Goal: Task Accomplishment & Management: Use online tool/utility

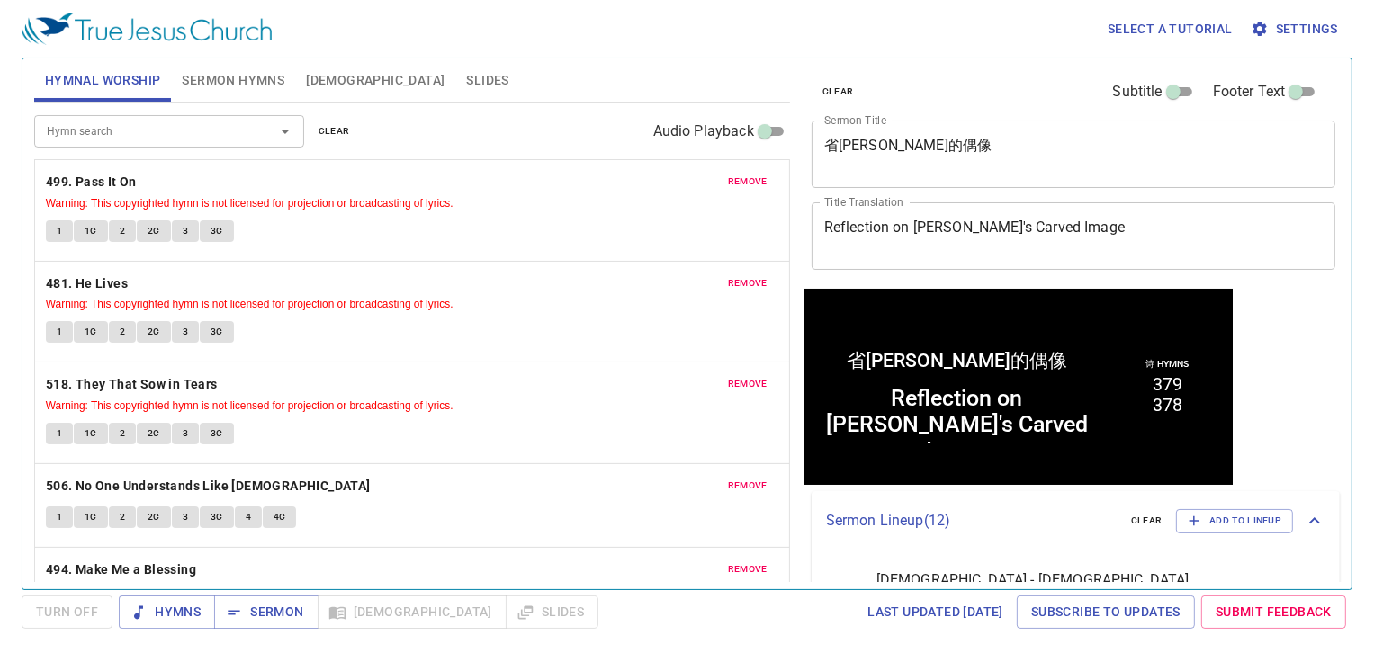
click at [233, 79] on span "Sermon Hymns" at bounding box center [233, 80] width 103 height 22
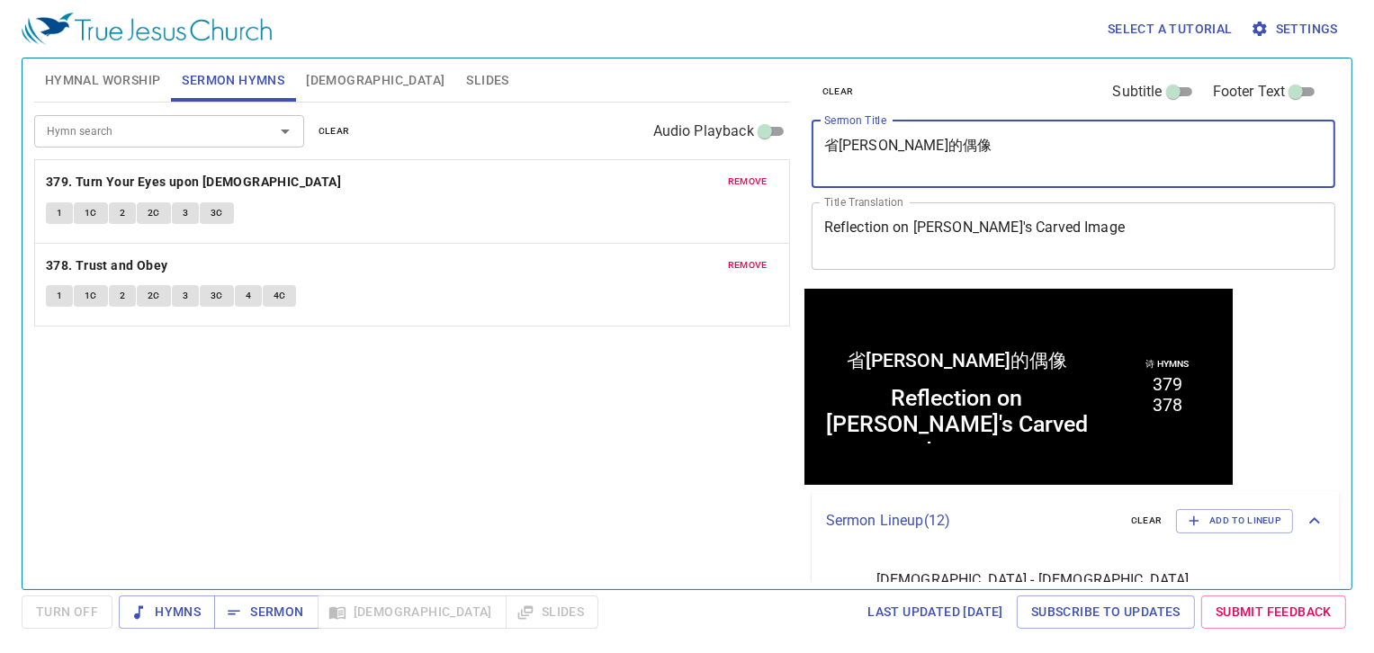
drag, startPoint x: 997, startPoint y: 141, endPoint x: 1004, endPoint y: 126, distance: 16.9
click at [997, 141] on textarea "省[PERSON_NAME]的偶像" at bounding box center [1073, 154] width 499 height 34
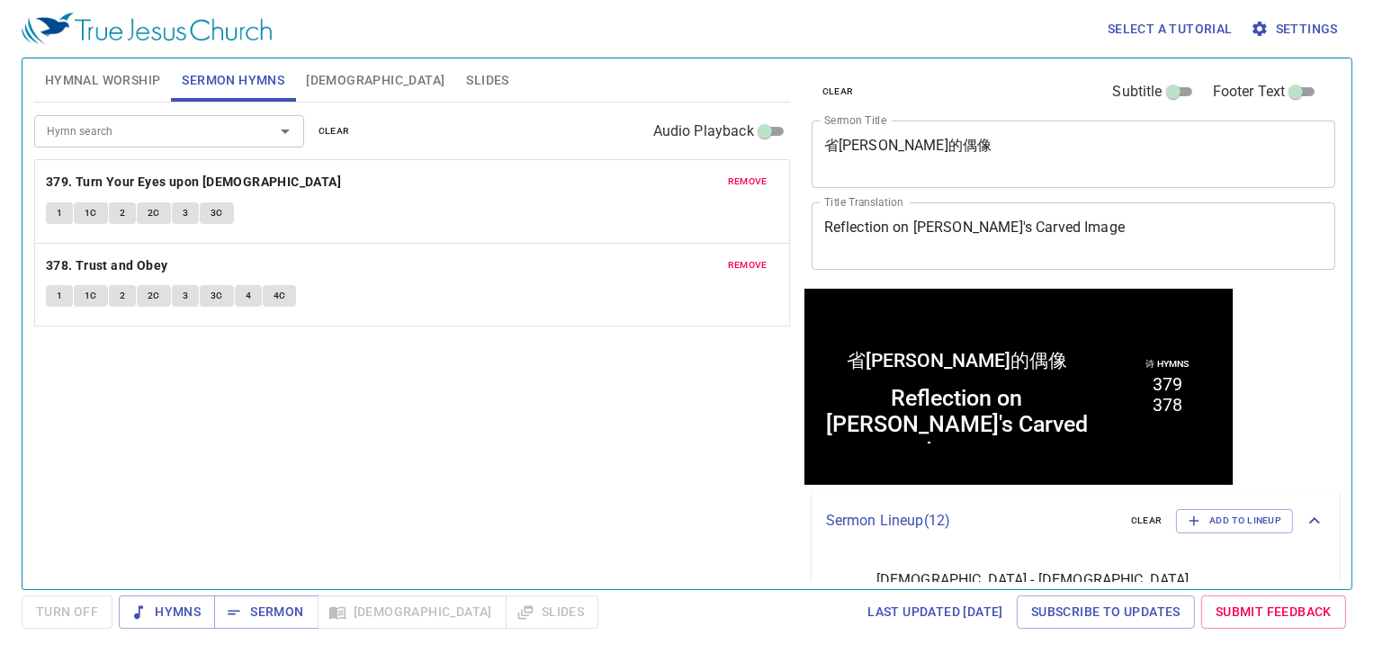
click at [1074, 210] on div "Reflection on Micah's Carved Image x Title Translation" at bounding box center [1074, 235] width 525 height 67
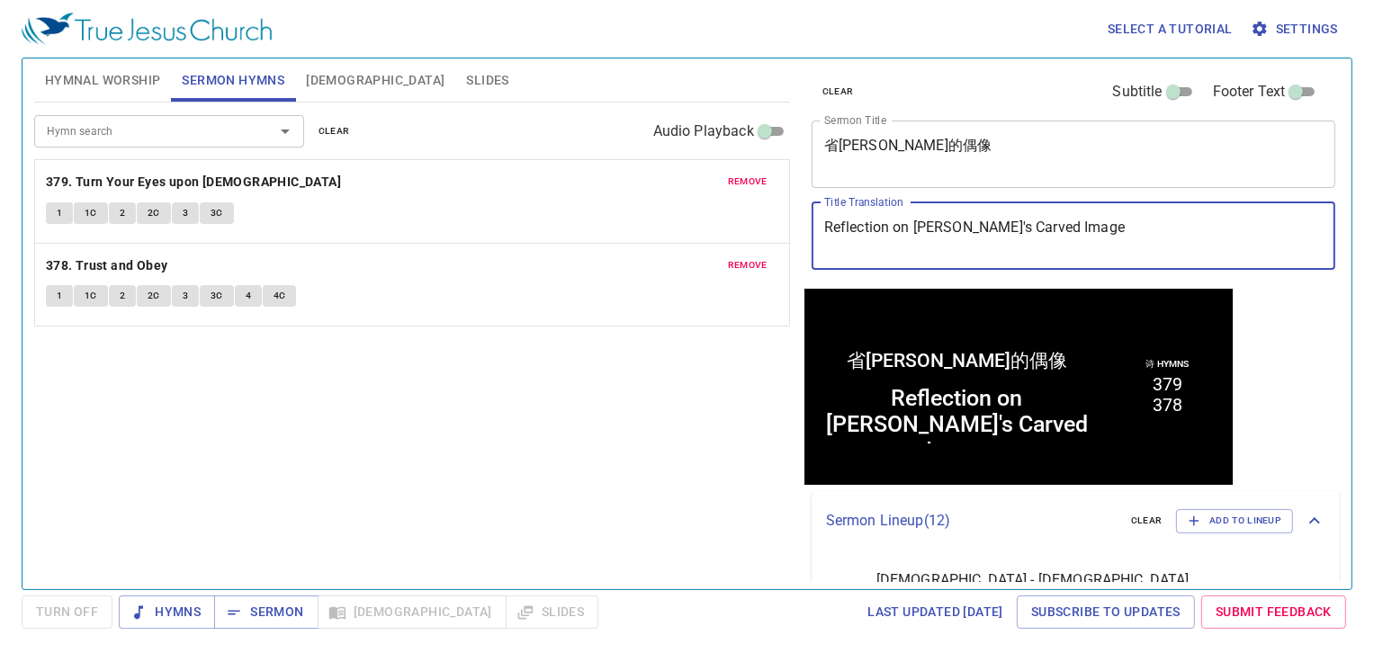
drag, startPoint x: 1093, startPoint y: 227, endPoint x: 709, endPoint y: 184, distance: 386.6
click at [709, 184] on div "Hymnal Worship Sermon Hymns Bible Slides Hymn search Hymn search clear Audio Pl…" at bounding box center [687, 316] width 1320 height 531
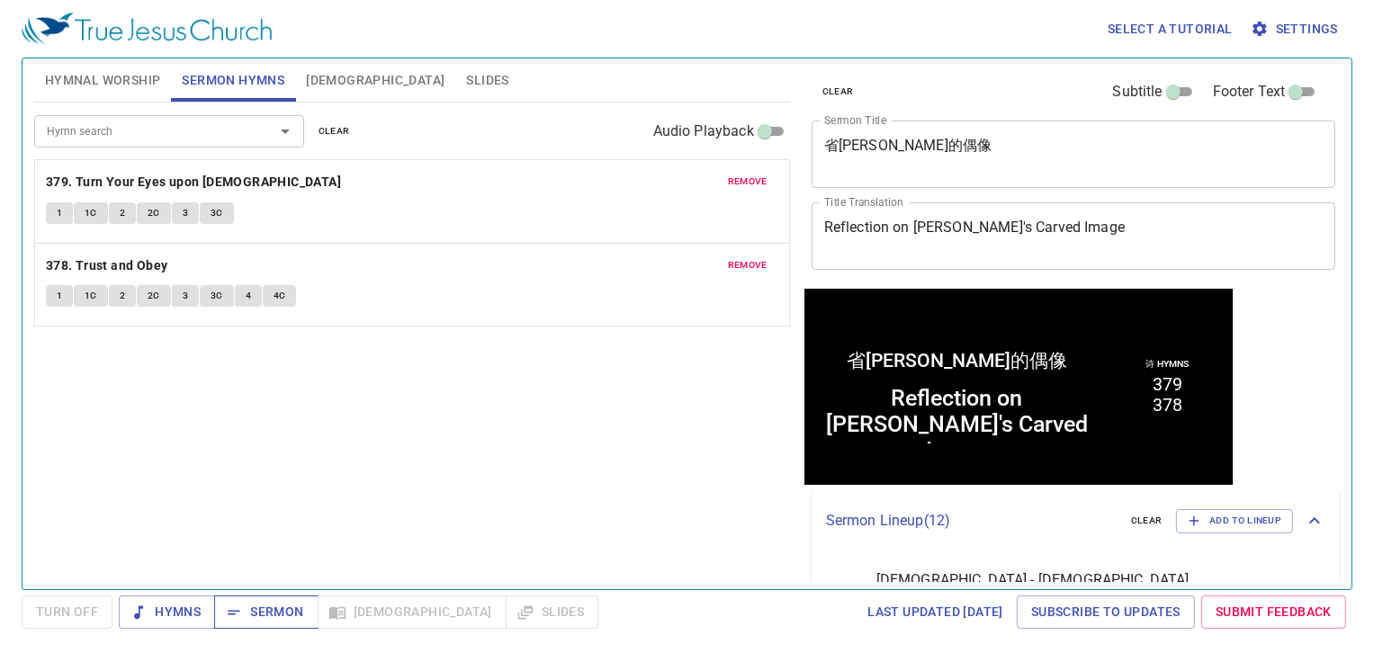
click at [265, 613] on span "Sermon" at bounding box center [266, 612] width 75 height 22
click at [141, 79] on span "Hymnal Worship" at bounding box center [103, 80] width 116 height 22
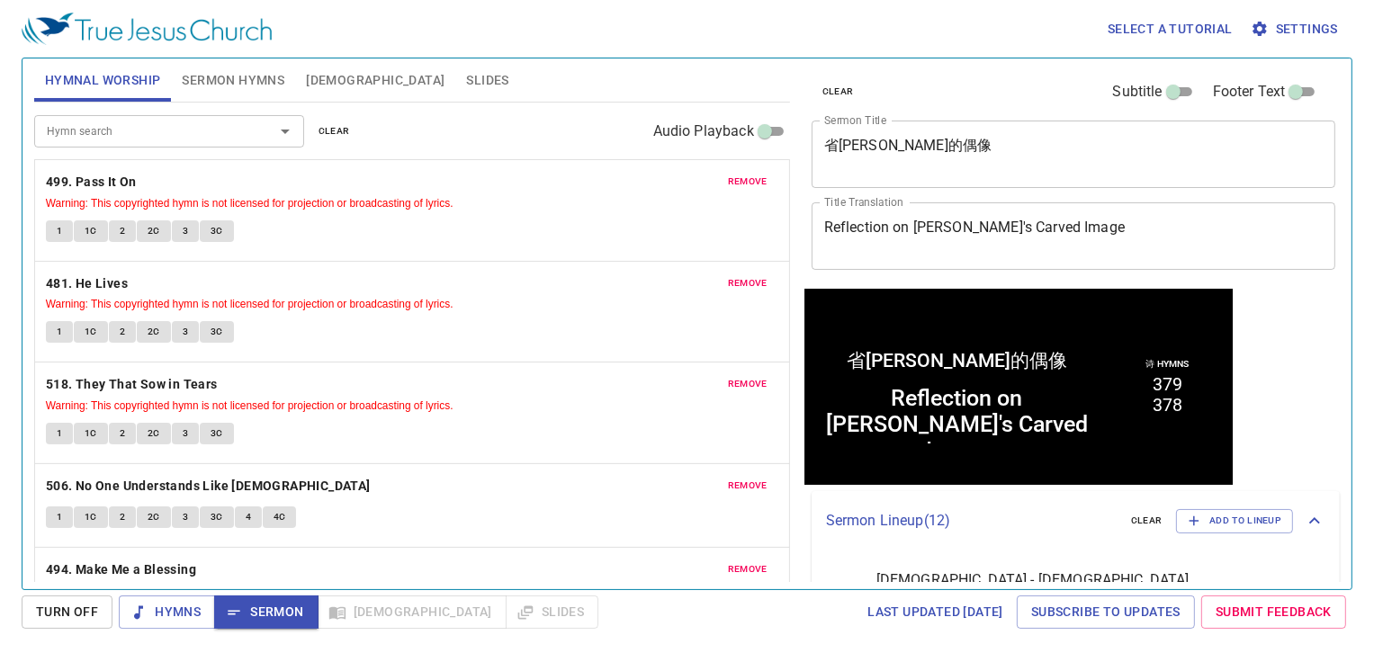
click at [728, 184] on span "remove" at bounding box center [748, 182] width 40 height 16
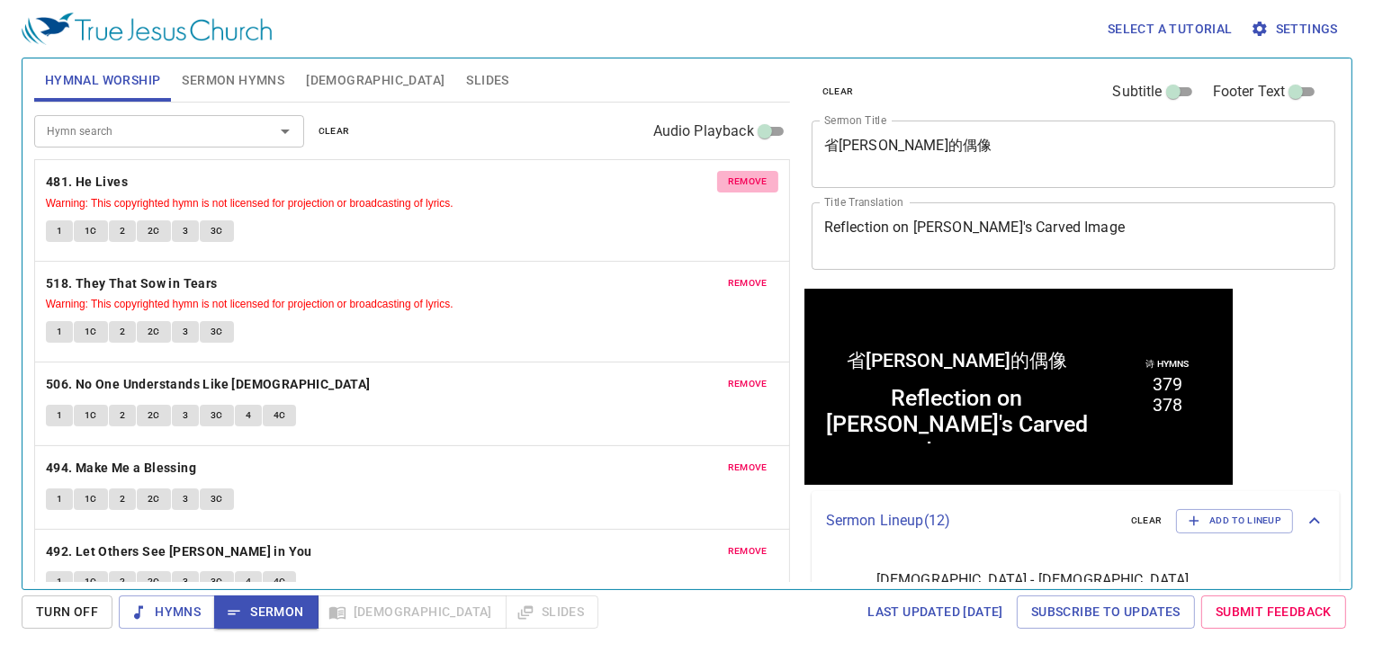
click at [728, 184] on span "remove" at bounding box center [748, 182] width 40 height 16
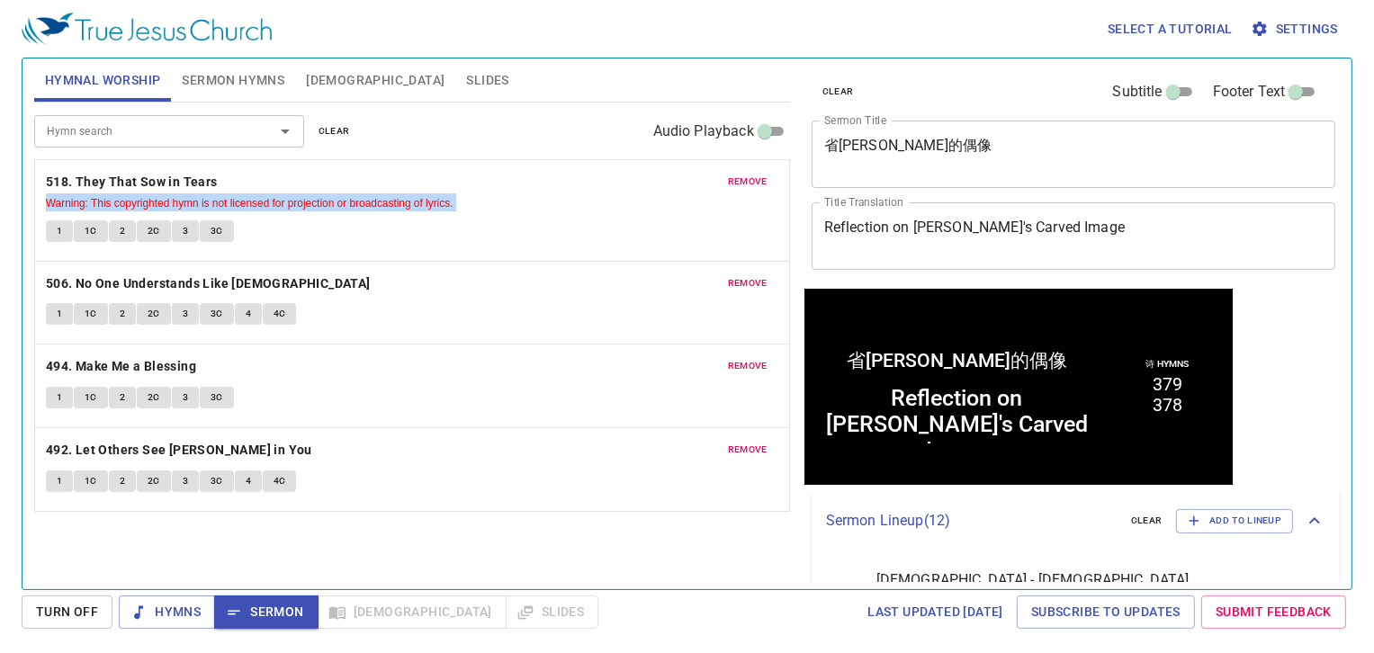
click at [716, 184] on p "518. They That Sow in Tears Warning: This copyrighted hymn is not licensed for …" at bounding box center [412, 191] width 732 height 40
drag, startPoint x: 716, startPoint y: 184, endPoint x: 749, endPoint y: 188, distance: 33.6
click at [749, 188] on span "remove" at bounding box center [748, 182] width 40 height 16
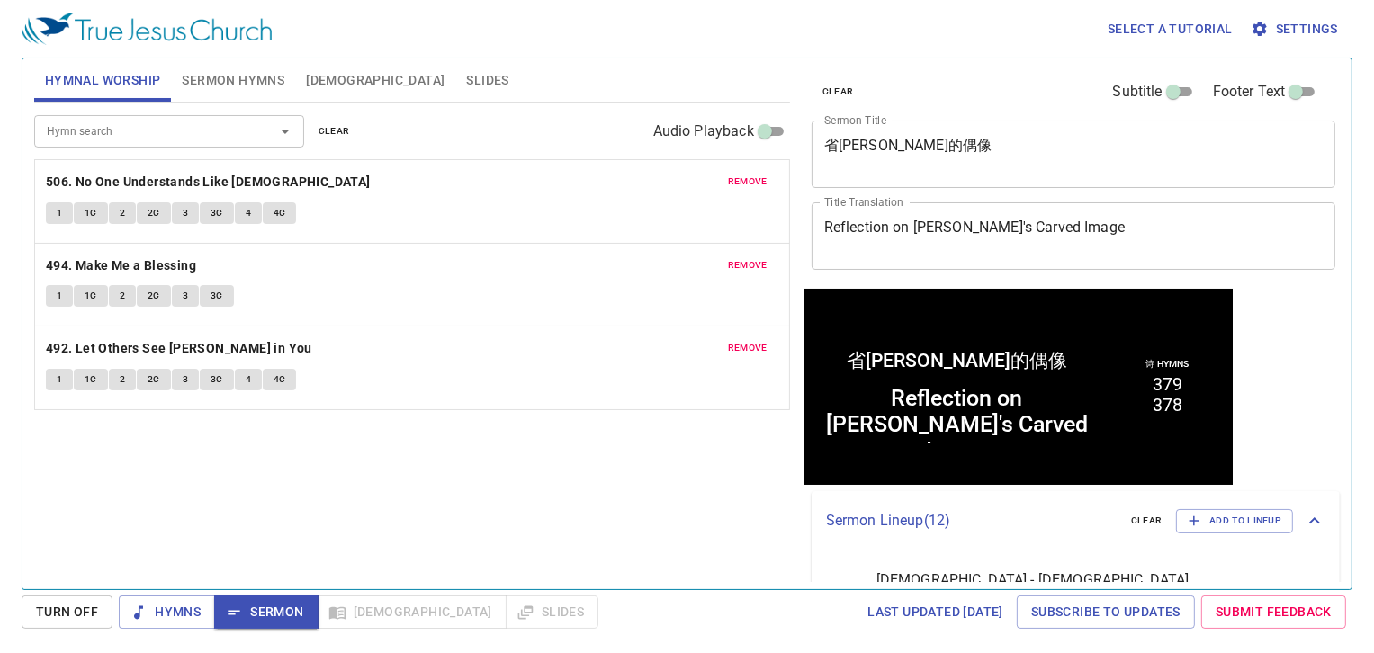
click at [749, 188] on span "remove" at bounding box center [748, 182] width 40 height 16
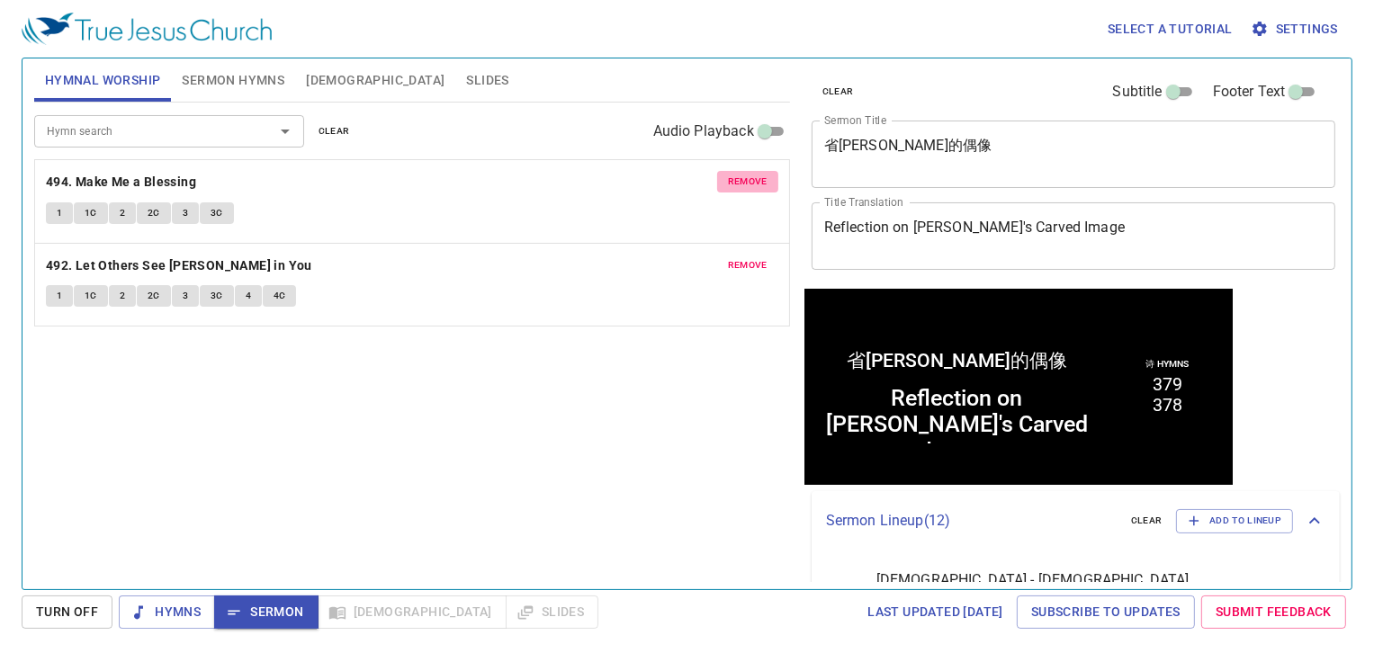
click at [749, 188] on span "remove" at bounding box center [748, 182] width 40 height 16
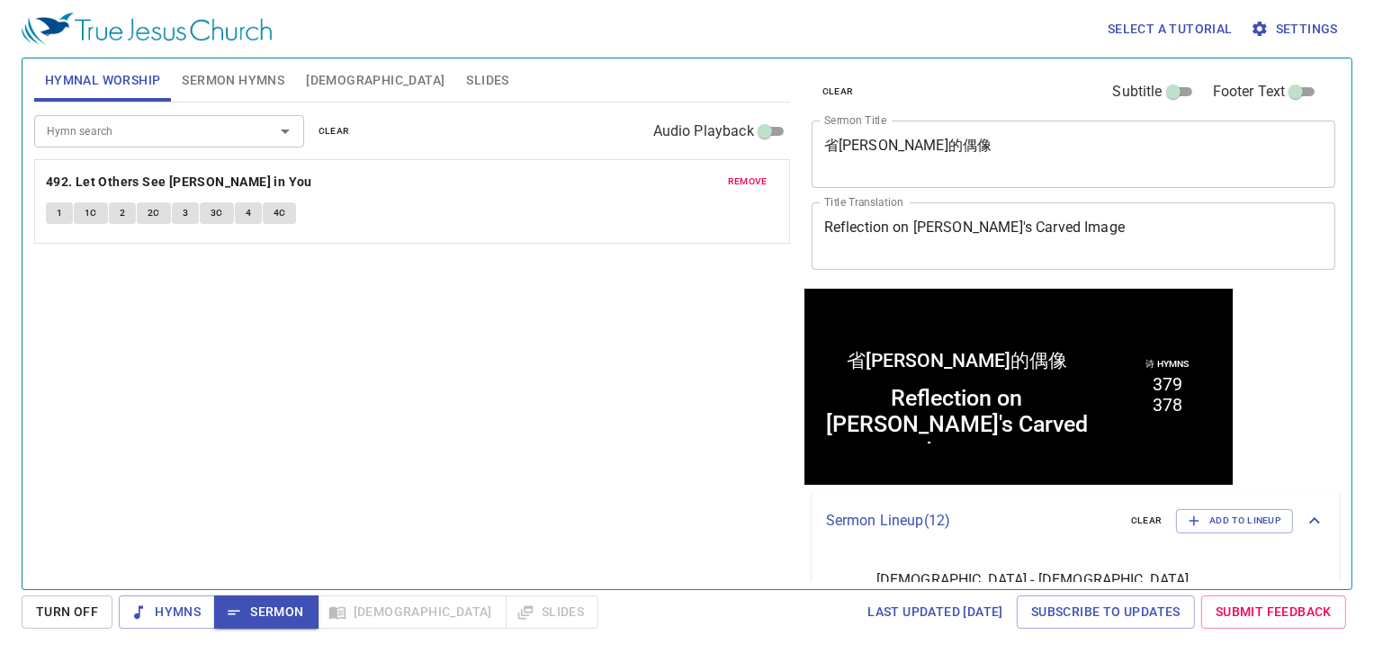
click at [749, 188] on span "remove" at bounding box center [748, 182] width 40 height 16
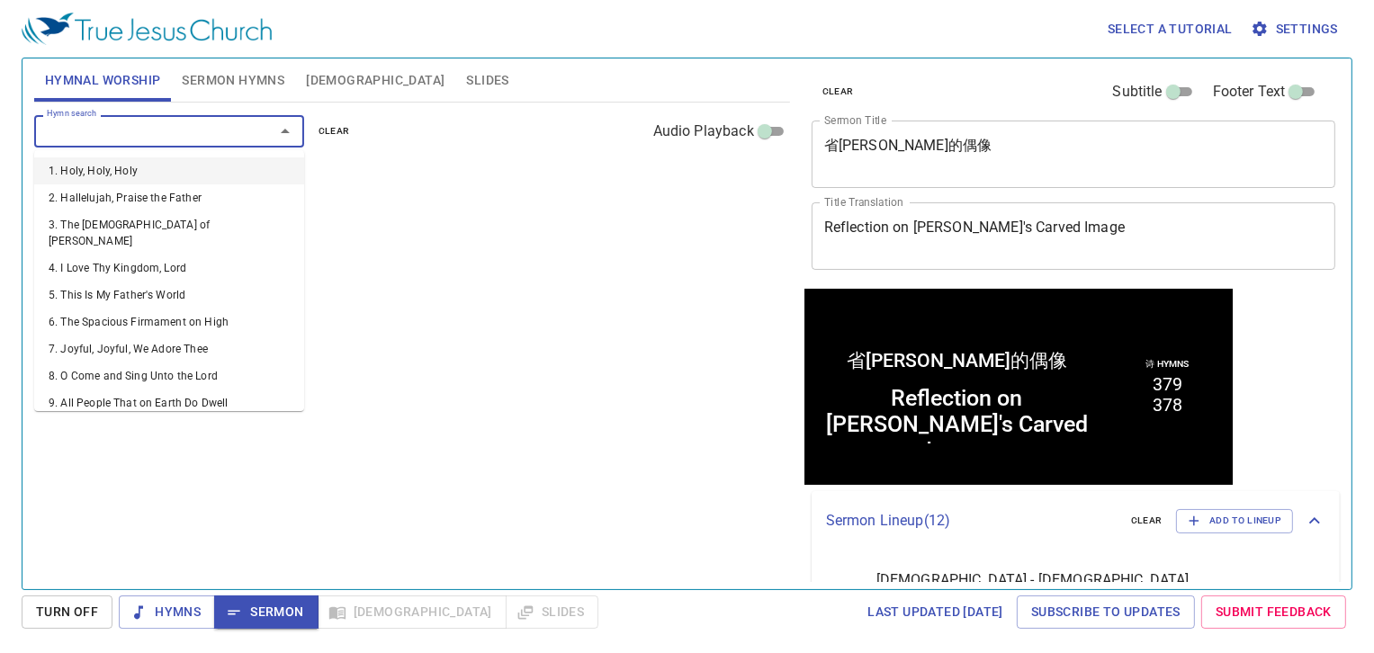
click at [146, 127] on input "Hymn search" at bounding box center [143, 131] width 206 height 21
type input "13"
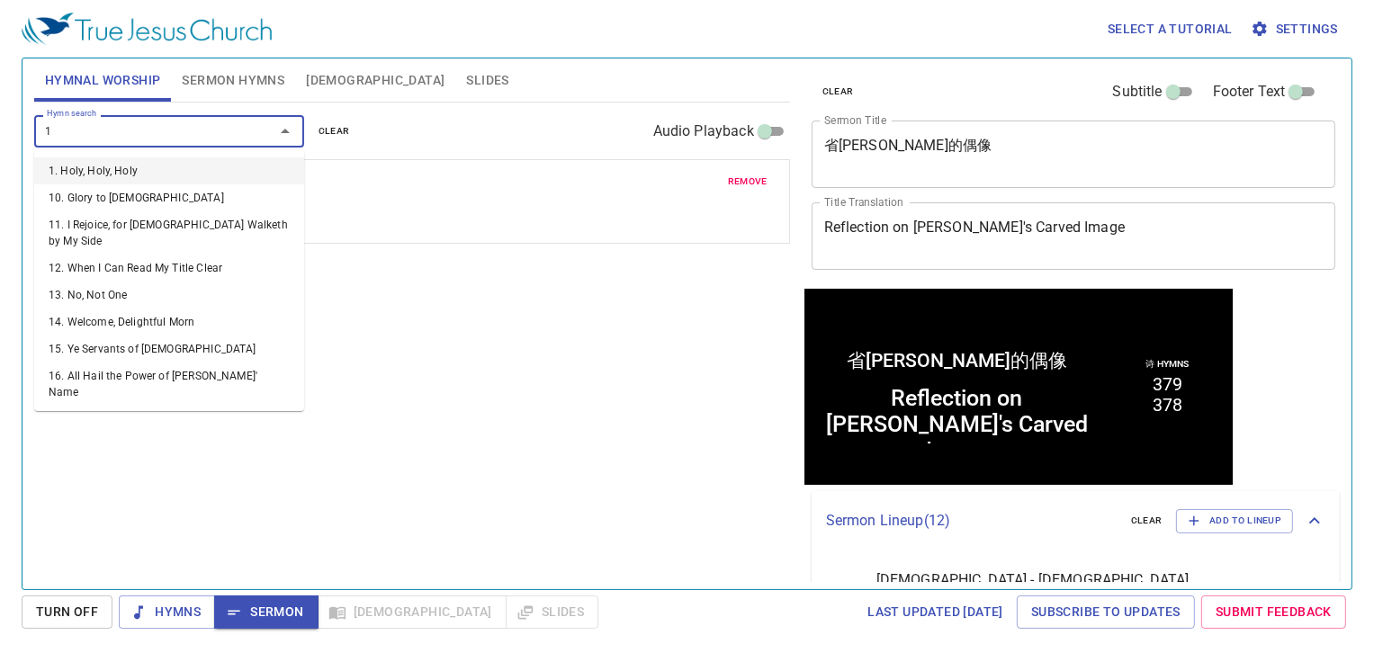
type input "14"
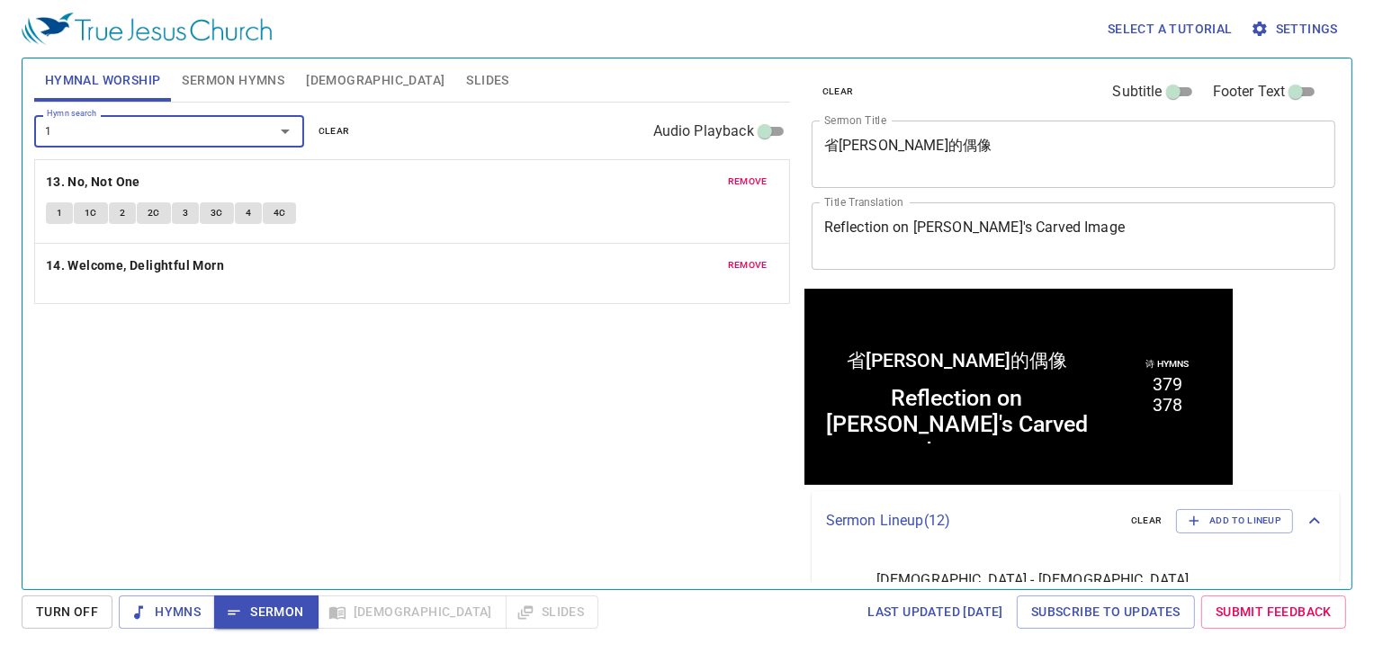
type input "15"
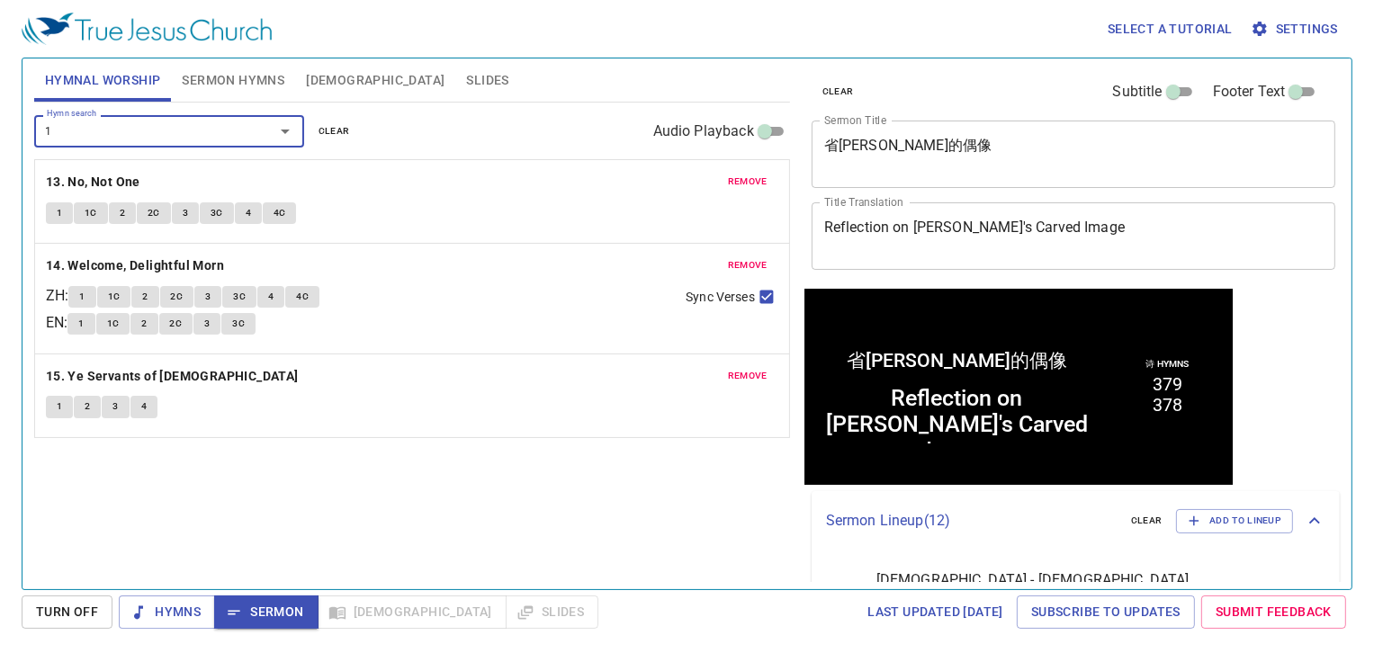
type input "16"
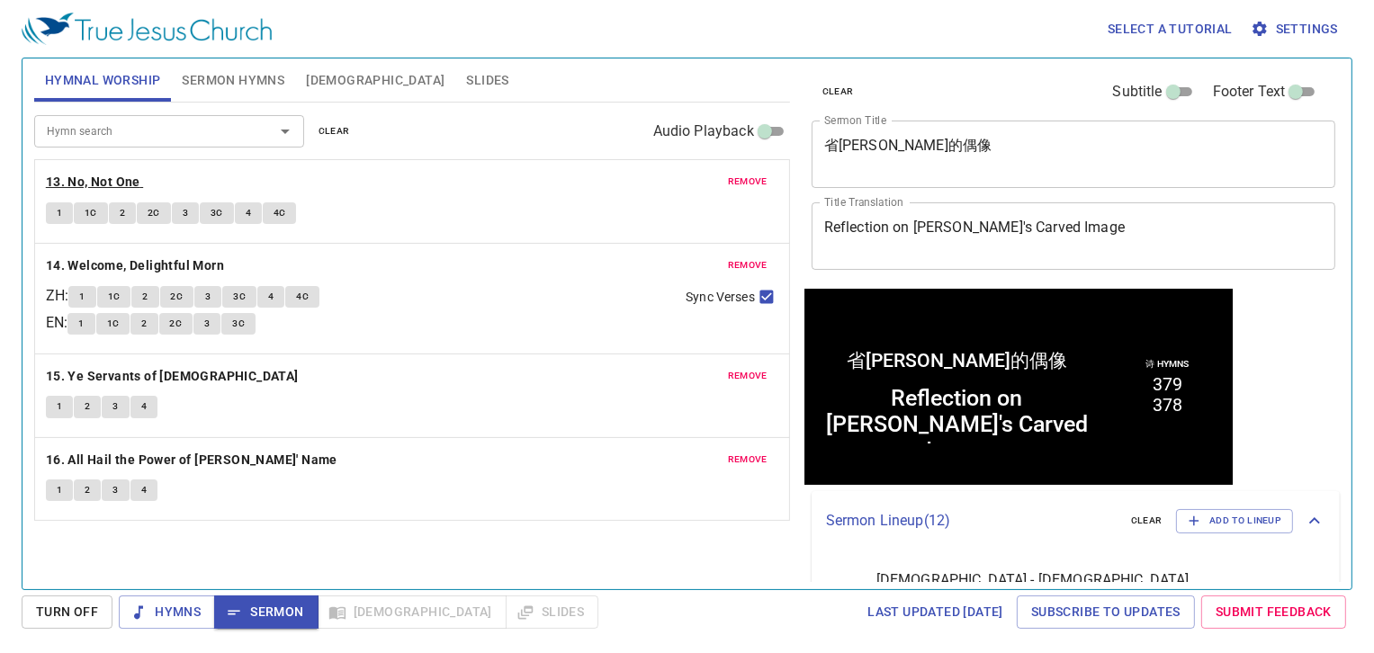
click at [112, 179] on b "13. No, Not One" at bounding box center [93, 182] width 94 height 22
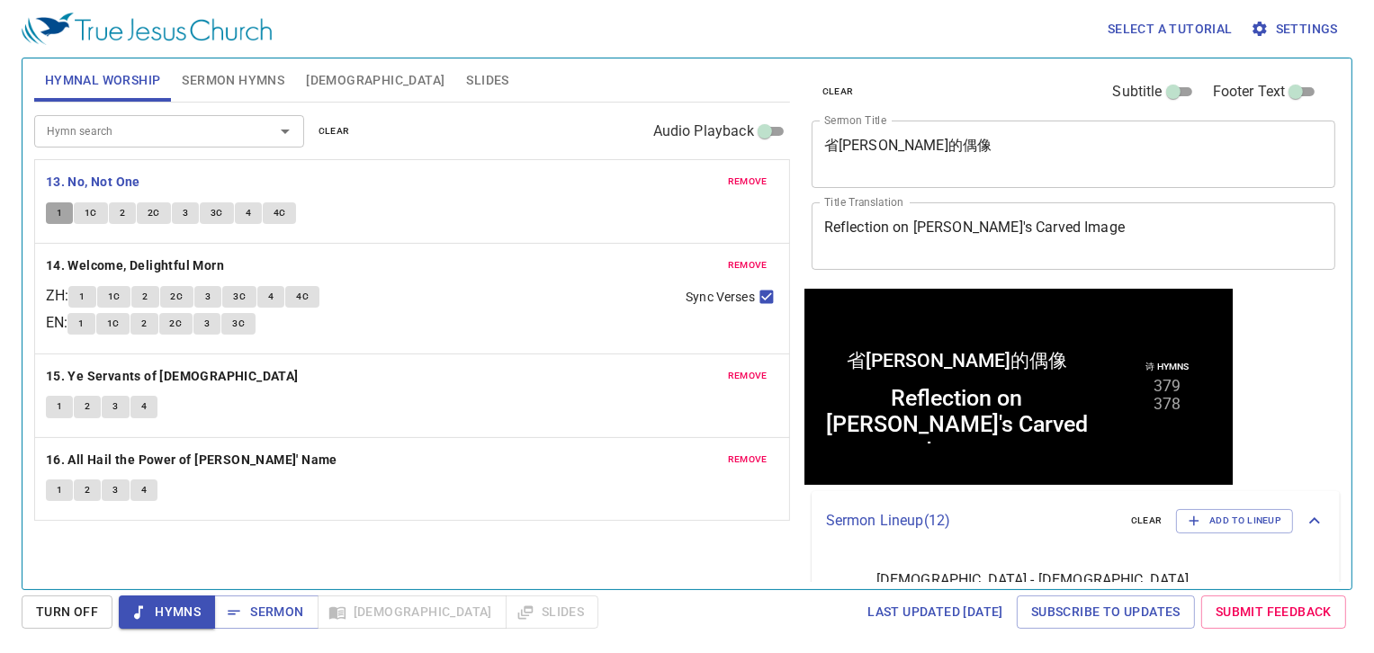
click at [61, 212] on span "1" at bounding box center [59, 213] width 5 height 16
click at [85, 213] on span "1C" at bounding box center [91, 213] width 13 height 16
click at [122, 210] on span "2" at bounding box center [122, 213] width 5 height 16
click at [150, 212] on span "2C" at bounding box center [154, 213] width 13 height 16
click at [176, 217] on button "3" at bounding box center [185, 213] width 27 height 22
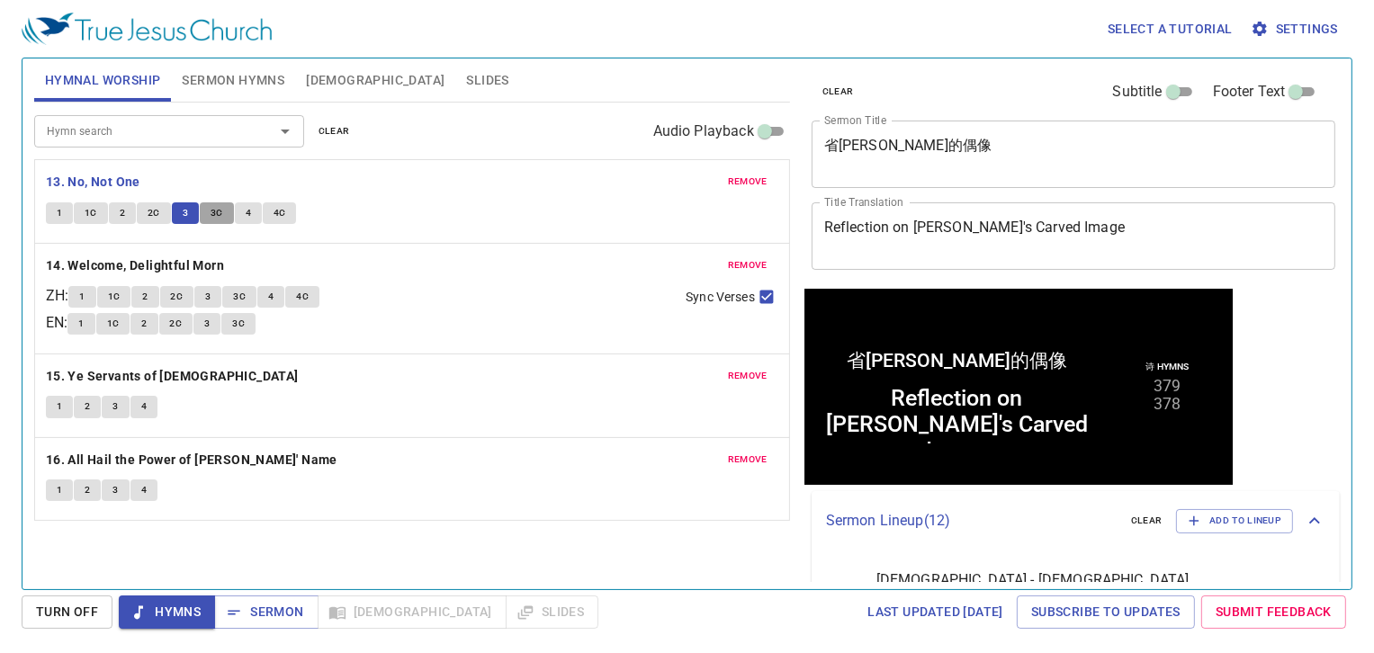
click at [220, 213] on span "3C" at bounding box center [217, 213] width 13 height 16
click at [247, 216] on span "4" at bounding box center [248, 213] width 5 height 16
click at [283, 211] on span "4C" at bounding box center [280, 213] width 13 height 16
click at [120, 256] on b "14. Welcome, Delightful Morn" at bounding box center [135, 266] width 178 height 22
click at [85, 297] on span "1" at bounding box center [81, 297] width 5 height 16
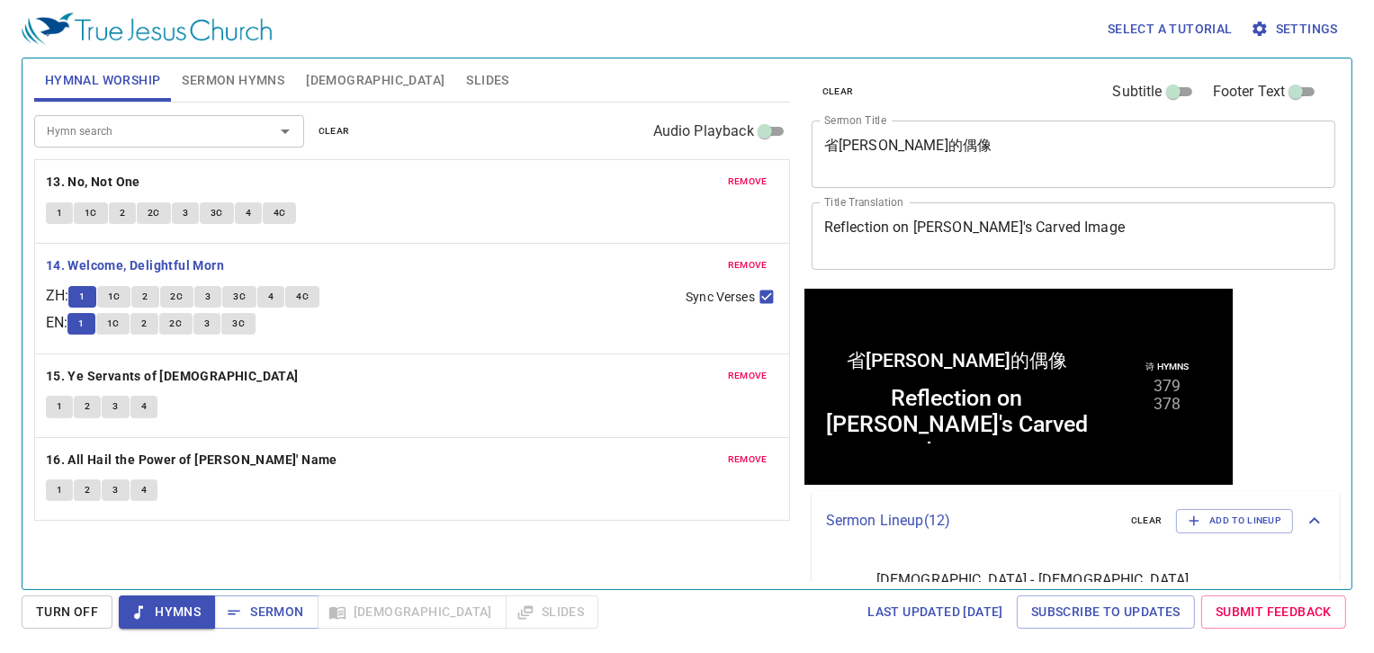
click at [126, 307] on button "1C" at bounding box center [114, 297] width 34 height 22
click at [148, 296] on span "2" at bounding box center [144, 297] width 5 height 16
click at [183, 307] on div "1 1C 2 2C 3 3C 4 4C" at bounding box center [369, 299] width 603 height 26
click at [184, 310] on div "1 1C 2 2C 3 3C 4 4C" at bounding box center [369, 299] width 603 height 26
click at [184, 298] on span "2C" at bounding box center [177, 297] width 13 height 16
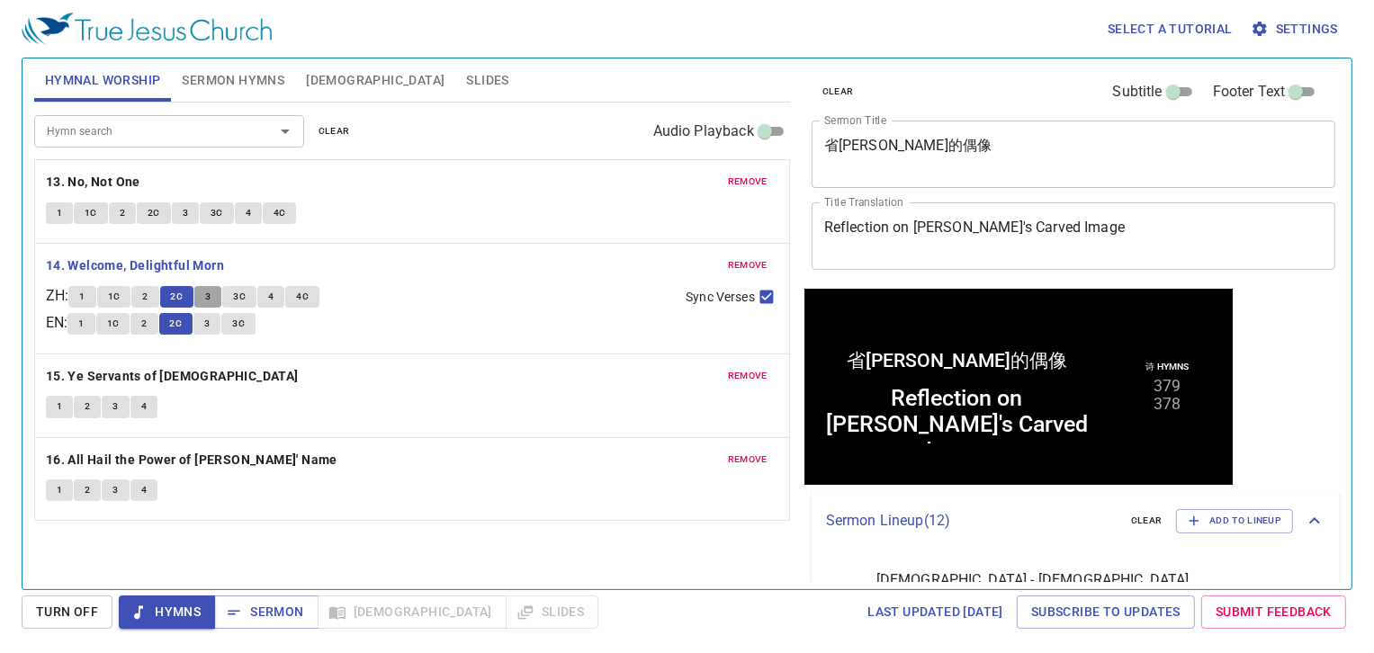
click at [211, 300] on span "3" at bounding box center [207, 297] width 5 height 16
click at [246, 302] on span "3C" at bounding box center [239, 297] width 13 height 16
click at [763, 292] on input "Sync Verses" at bounding box center [766, 300] width 23 height 23
checkbox input "false"
click at [274, 301] on span "4" at bounding box center [270, 297] width 5 height 16
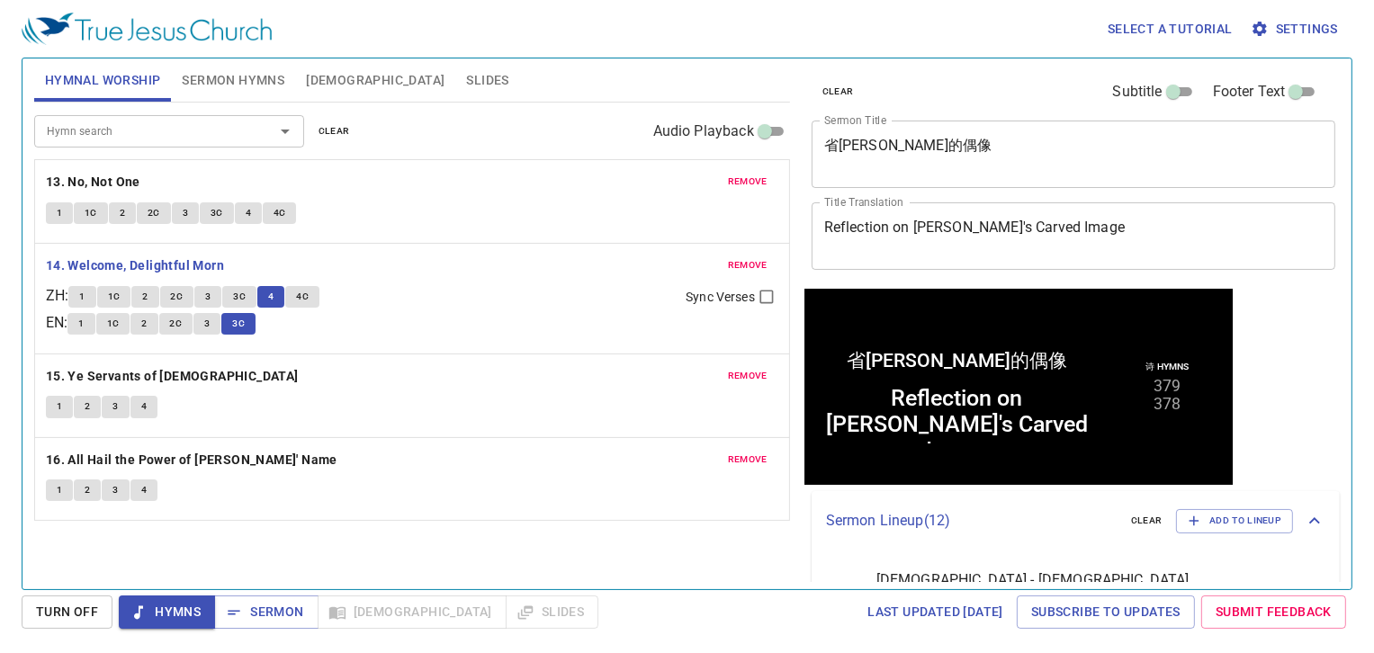
click at [309, 296] on span "4C" at bounding box center [302, 297] width 13 height 16
click at [162, 375] on b "15. Ye Servants of [DEMOGRAPHIC_DATA]" at bounding box center [172, 376] width 253 height 22
drag, startPoint x: 56, startPoint y: 411, endPoint x: 72, endPoint y: 411, distance: 16.2
click at [57, 411] on span "1" at bounding box center [59, 407] width 5 height 16
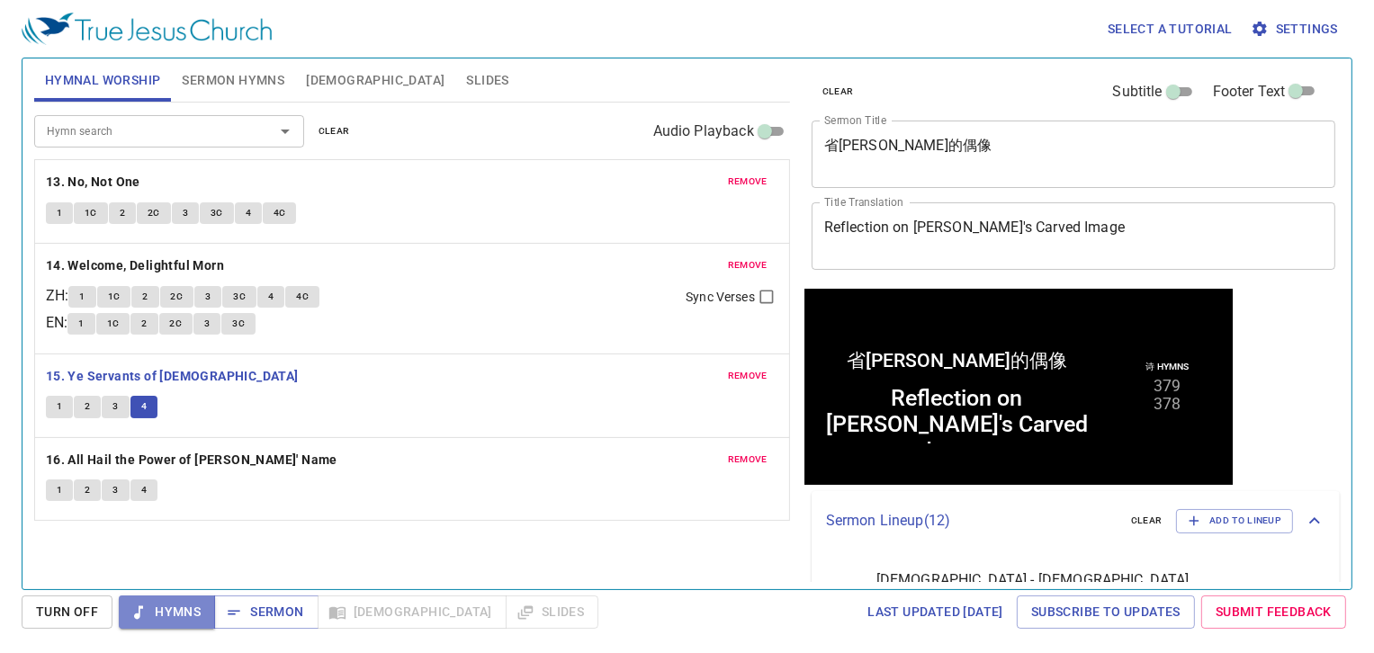
click at [172, 617] on span "Hymns" at bounding box center [166, 612] width 67 height 22
click at [258, 609] on span "Sermon" at bounding box center [266, 612] width 75 height 22
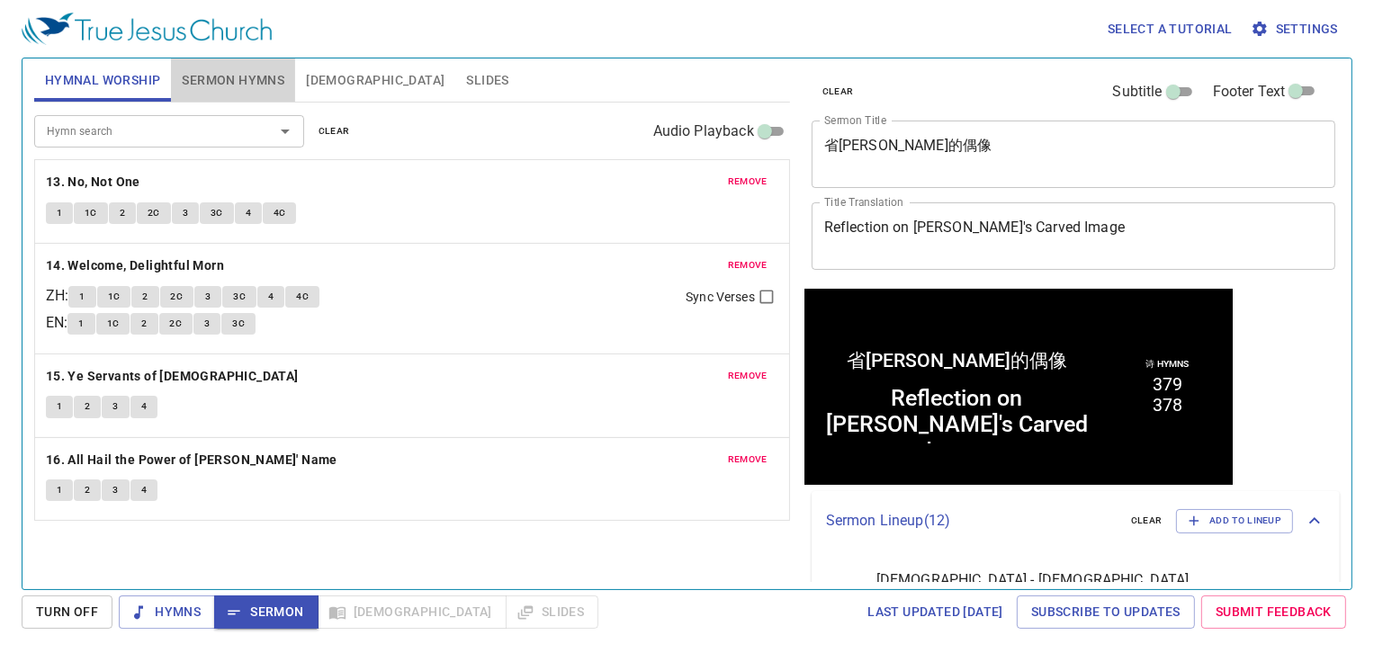
click at [227, 75] on span "Sermon Hymns" at bounding box center [233, 80] width 103 height 22
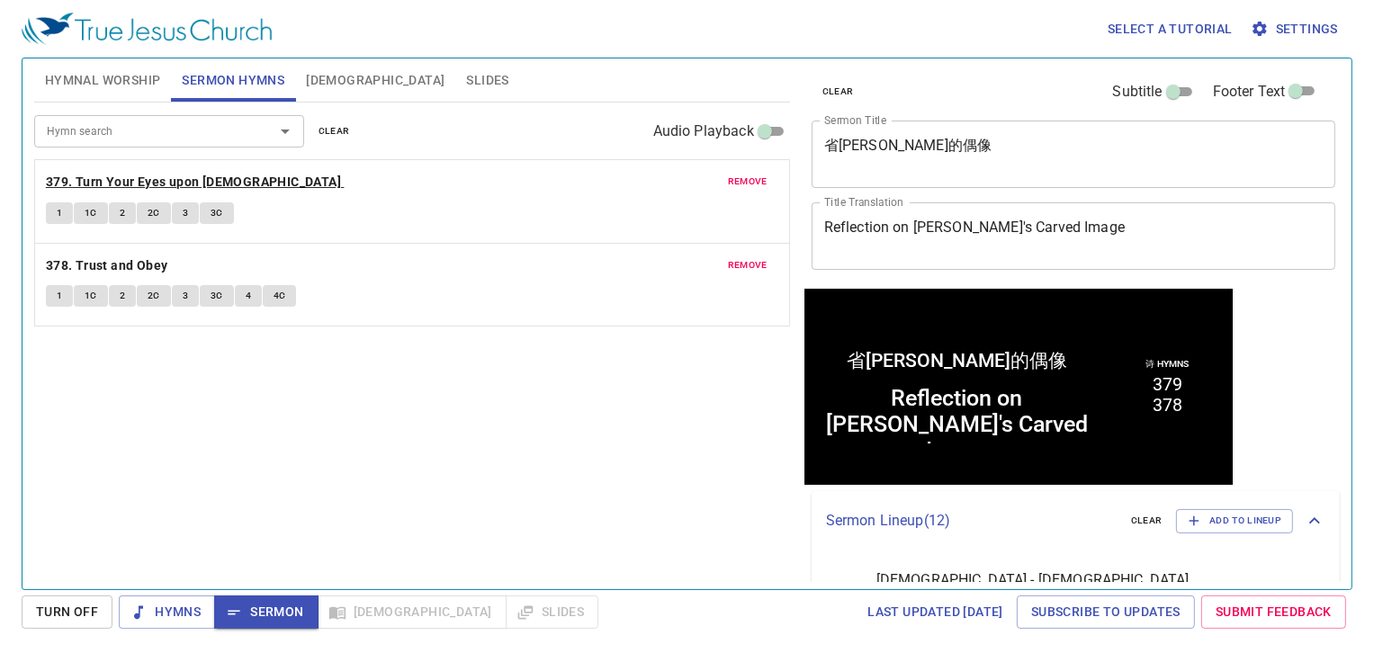
click at [180, 184] on b "379. Turn Your Eyes upon [DEMOGRAPHIC_DATA]" at bounding box center [193, 182] width 295 height 22
click at [60, 218] on span "1" at bounding box center [59, 213] width 5 height 16
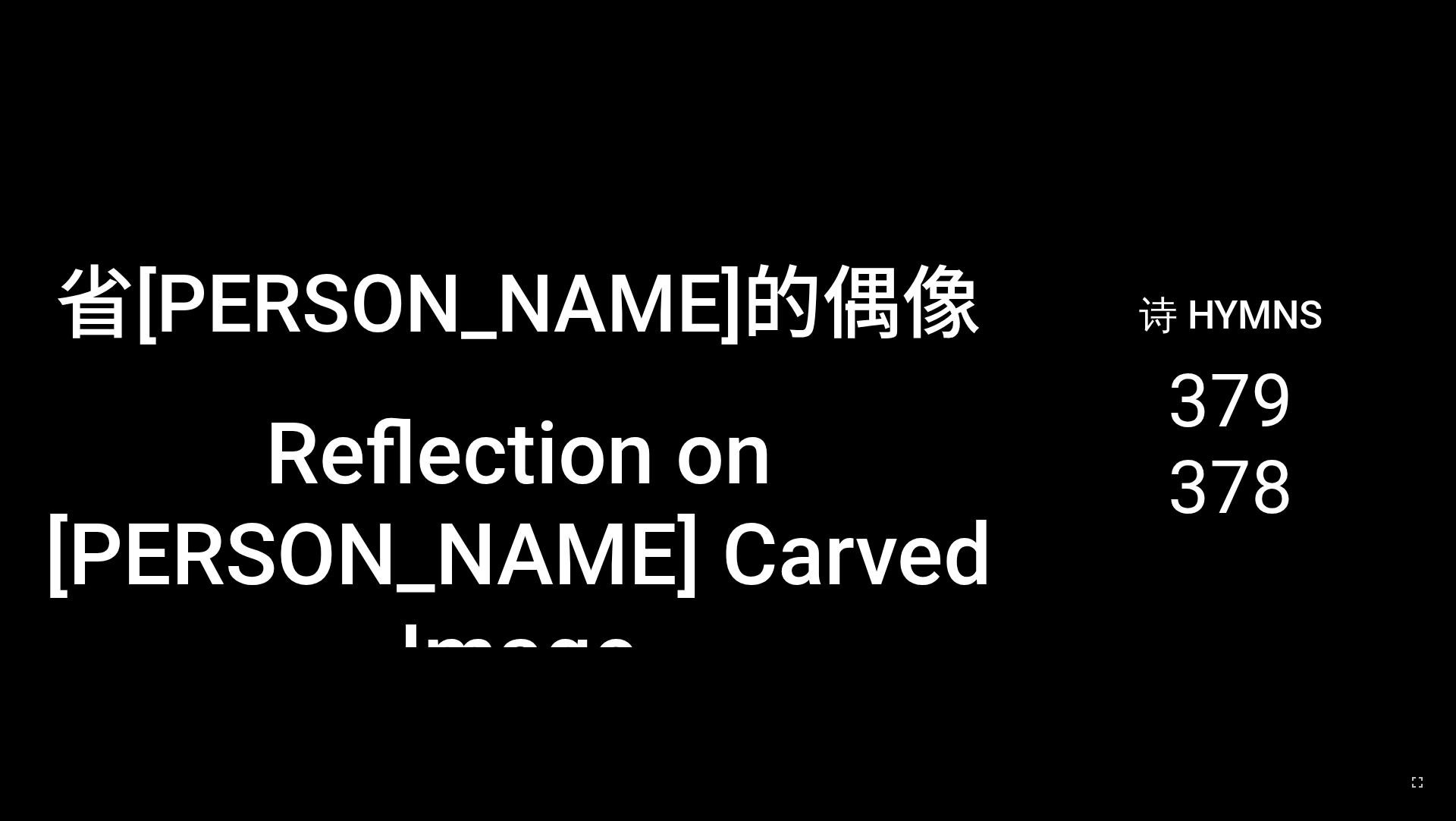
click at [367, 325] on div "省[PERSON_NAME]的偶像" at bounding box center [518, 296] width 926 height 115
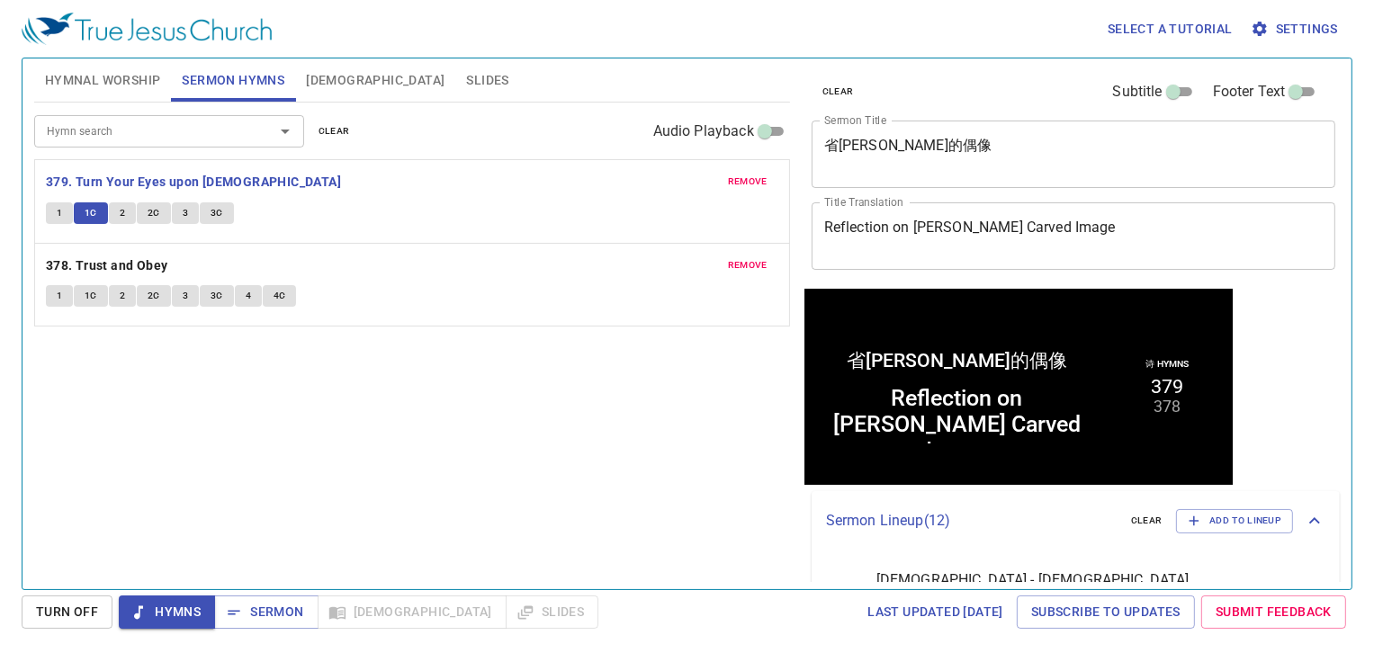
scroll to position [1, 0]
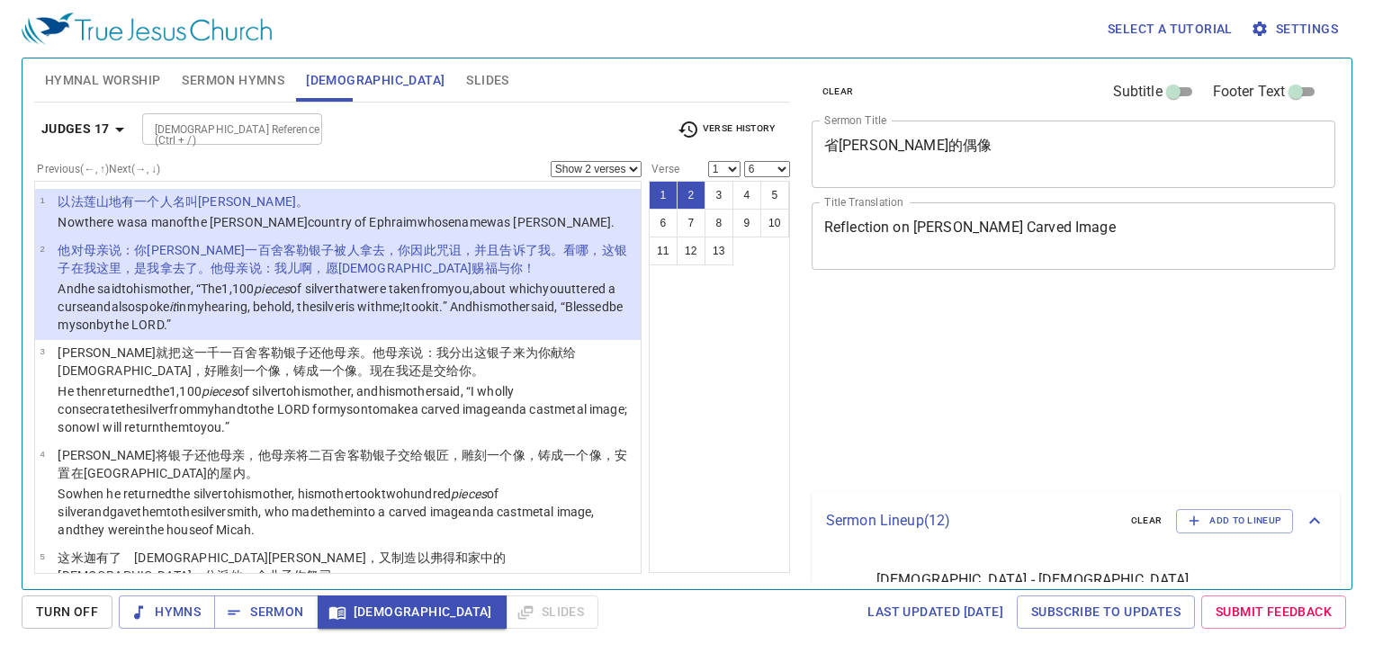
select select "2"
select select "6"
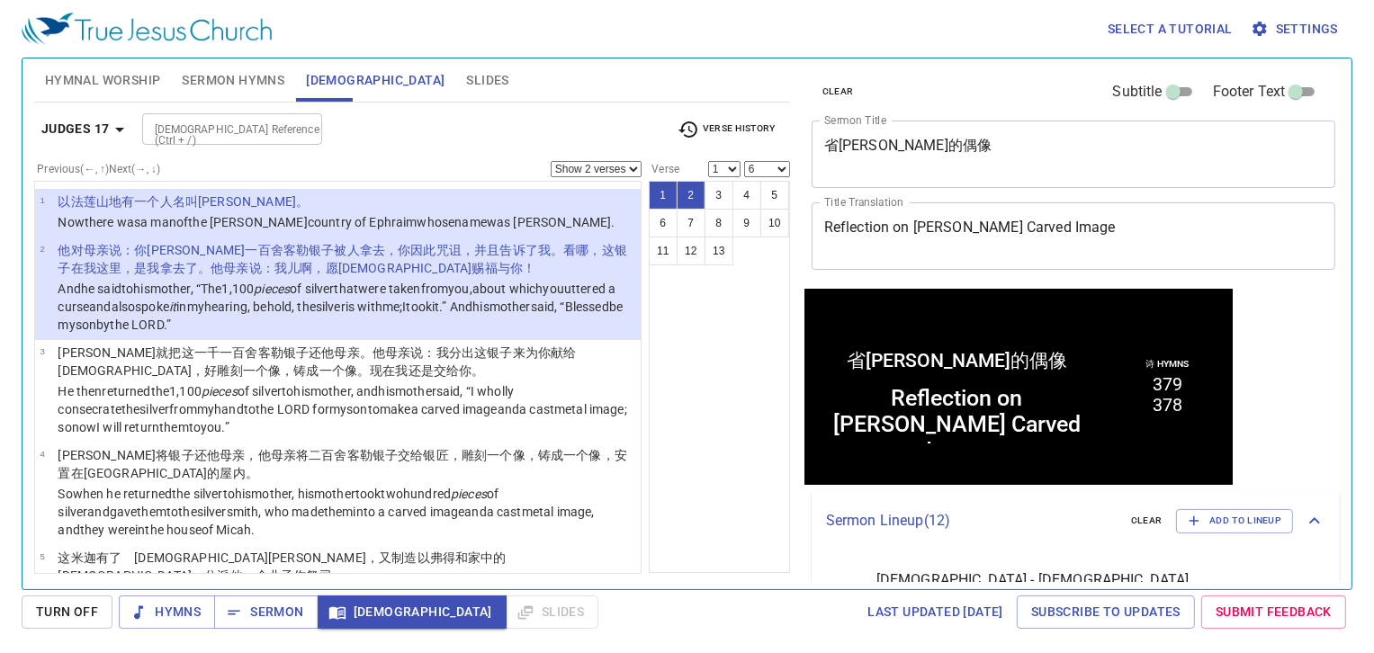
scroll to position [1, 0]
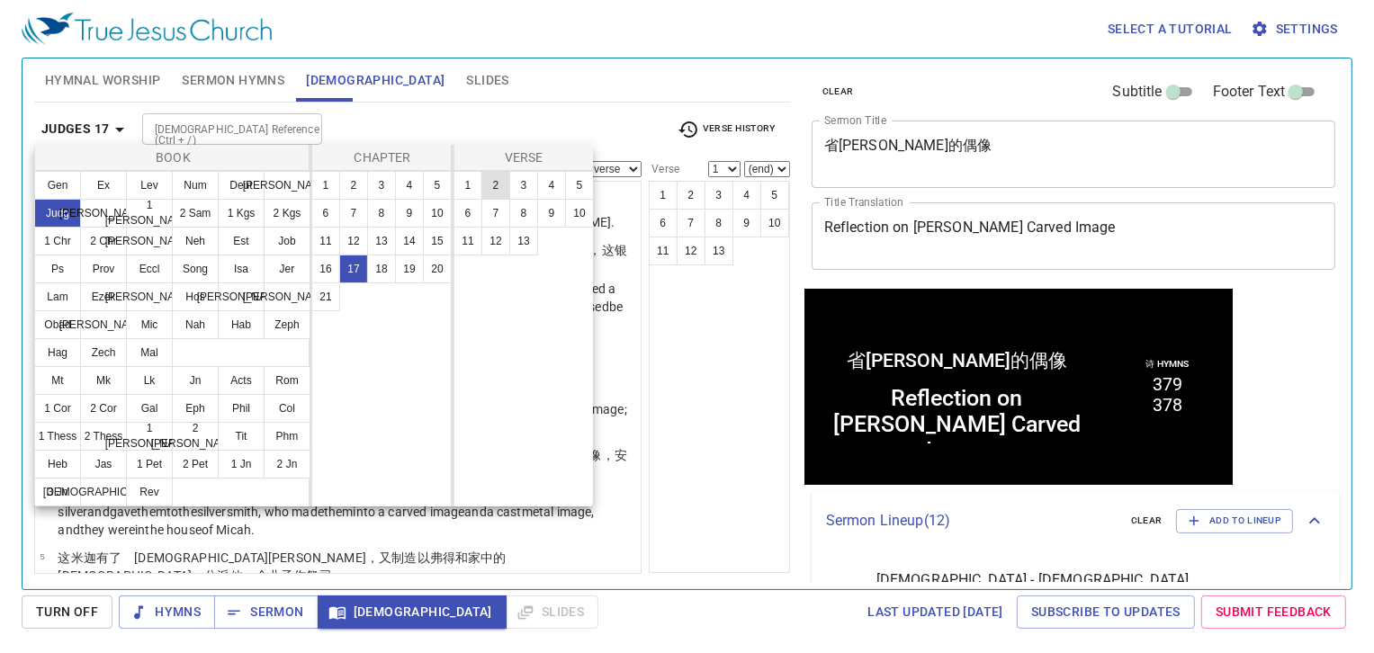
scroll to position [1, 0]
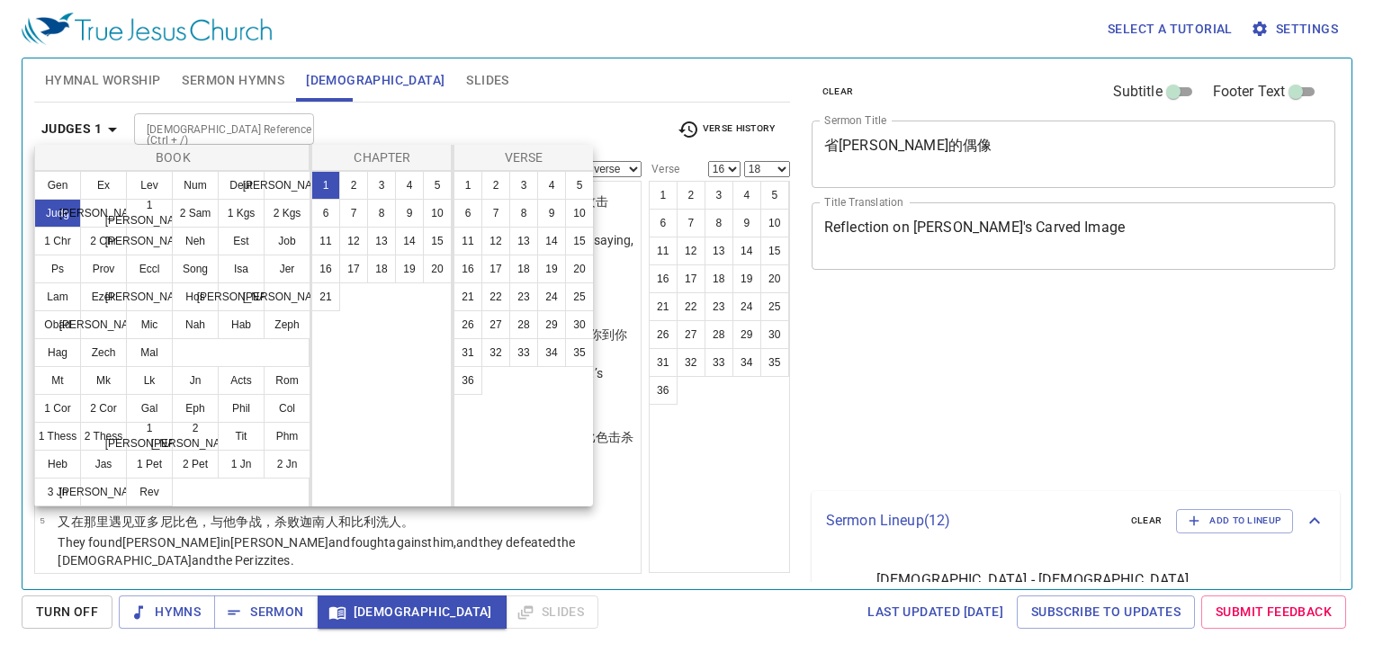
select select "16"
select select "18"
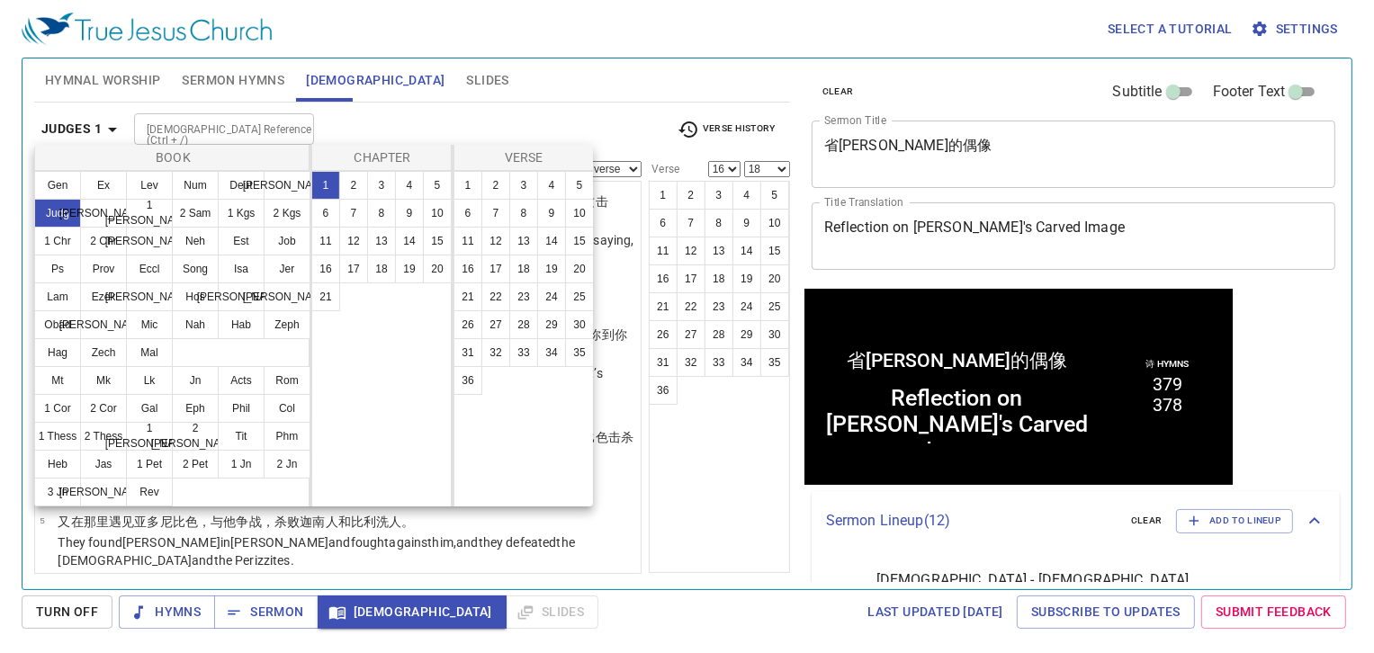
scroll to position [1, 0]
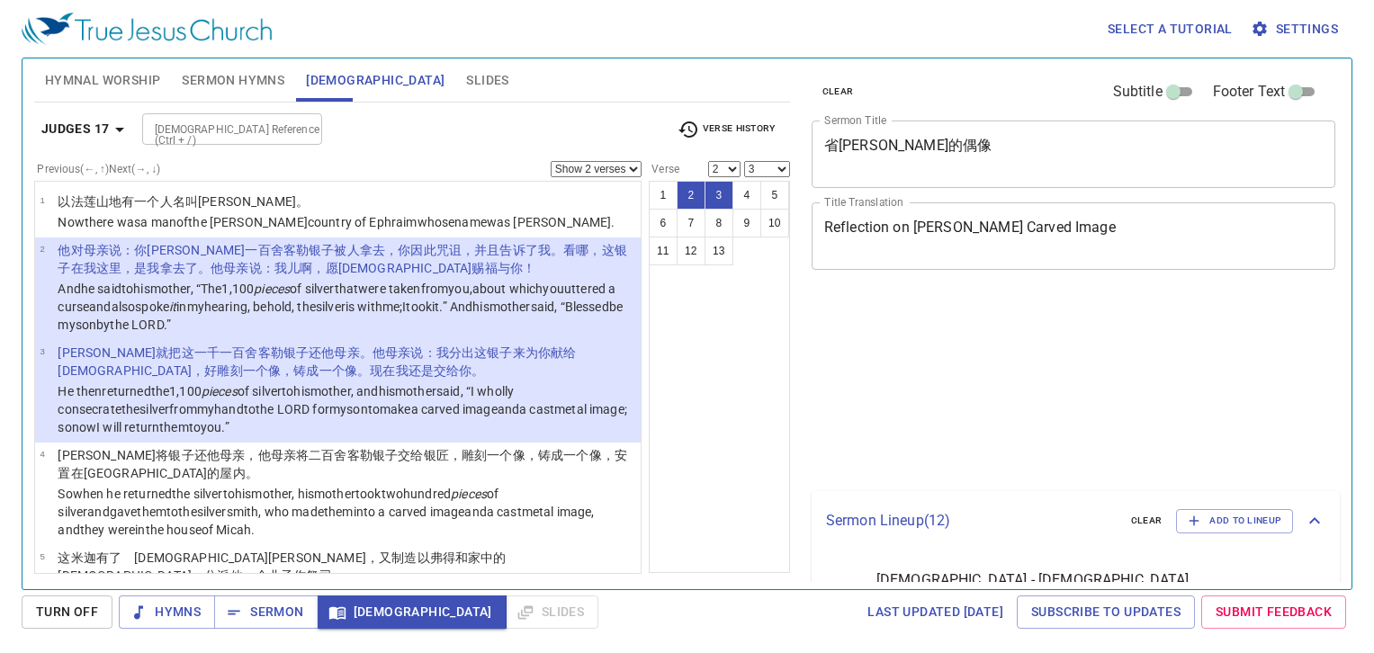
select select "2"
select select "3"
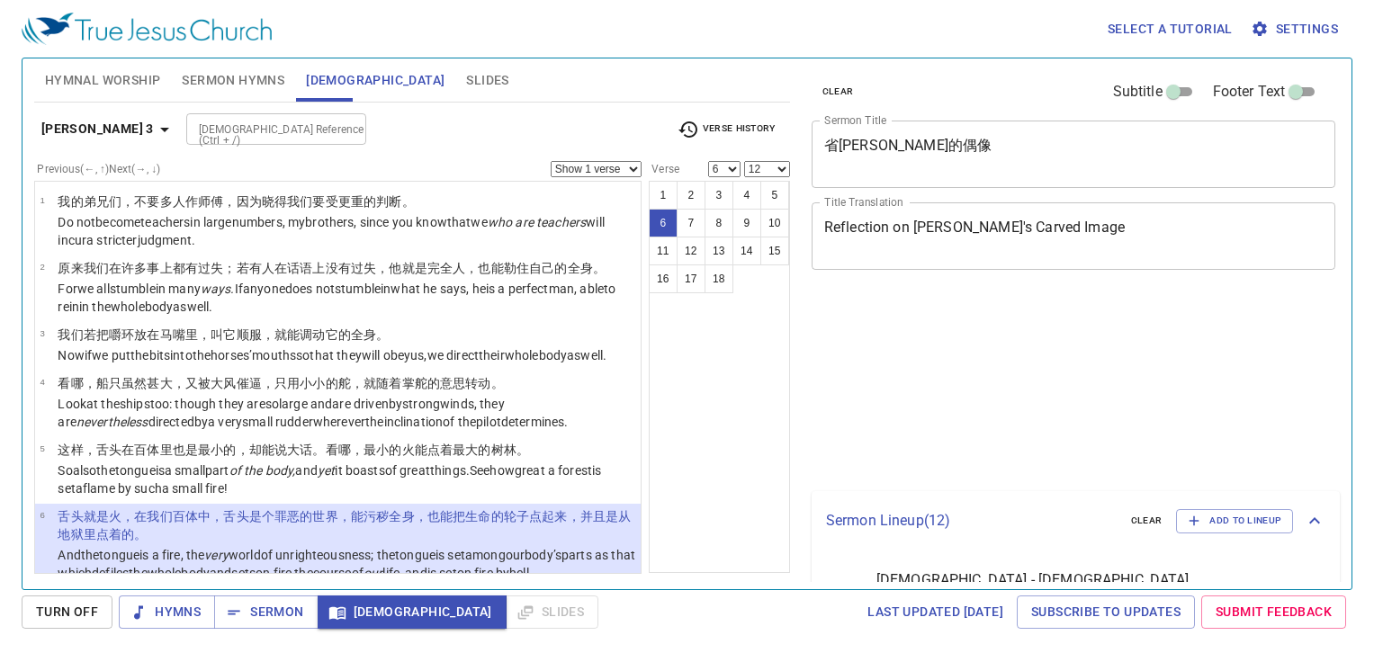
select select "6"
select select "12"
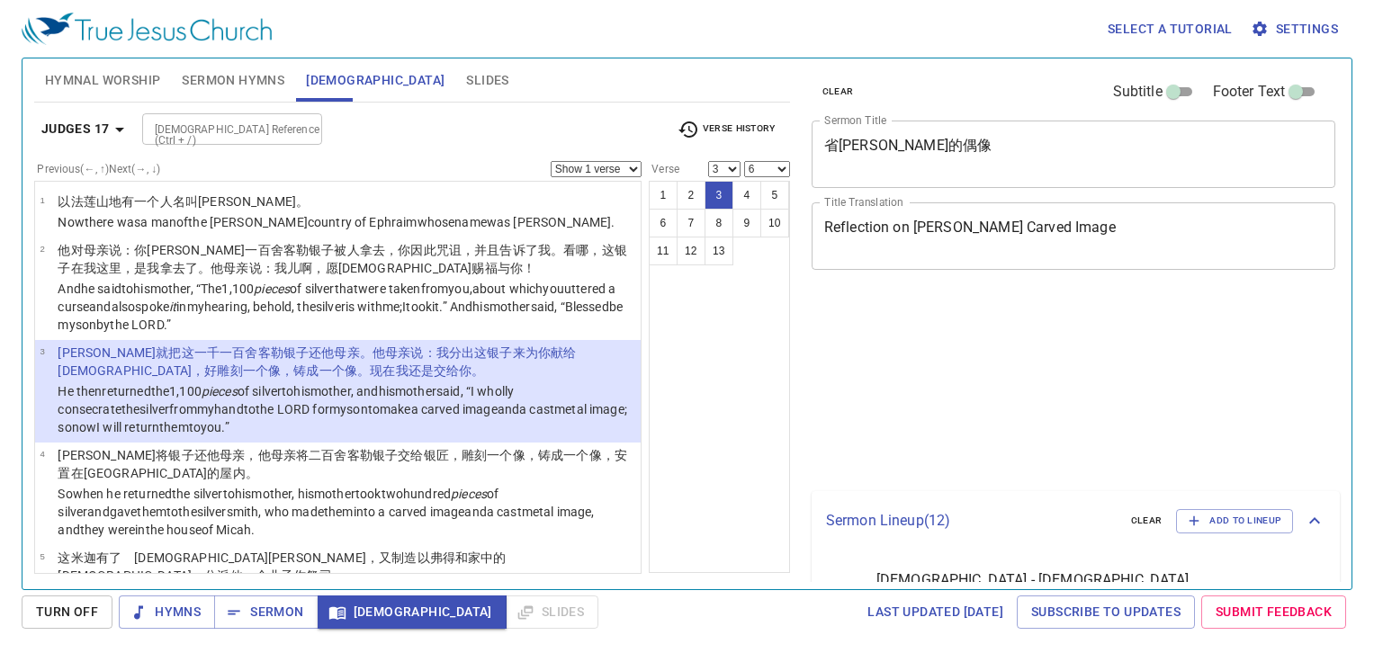
select select "3"
select select "6"
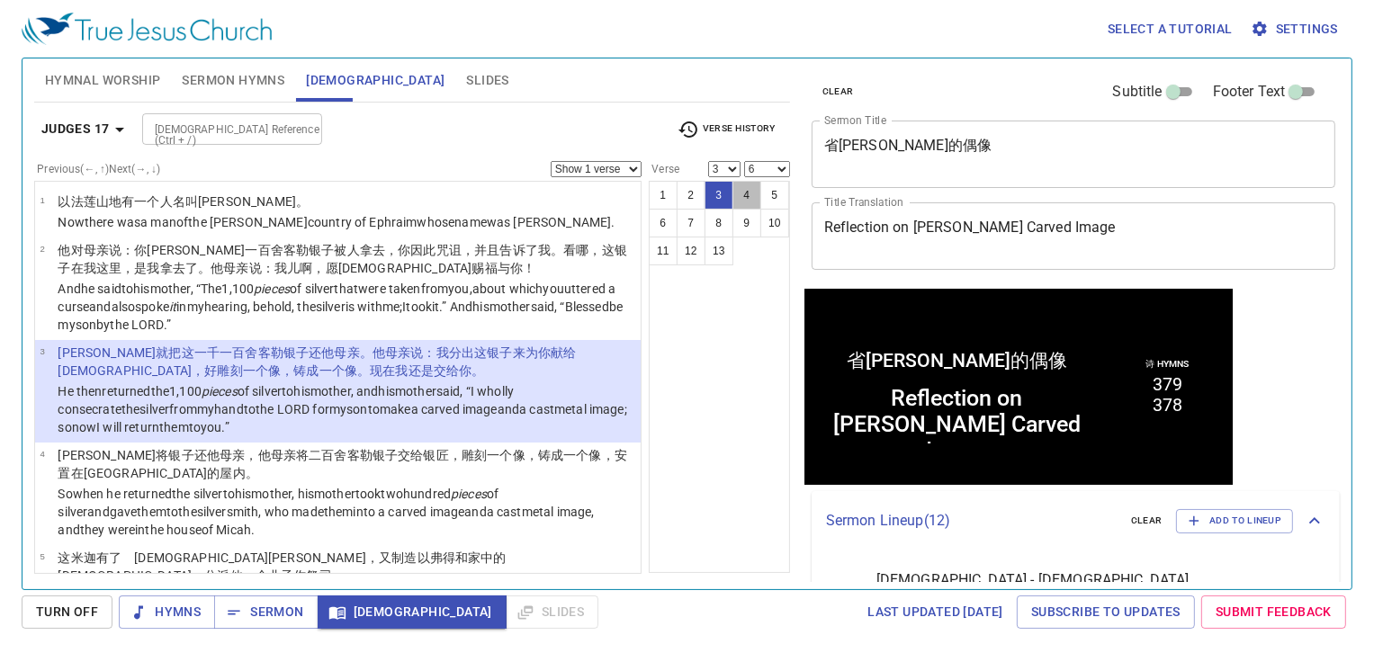
click at [734, 192] on button "4" at bounding box center [746, 195] width 29 height 29
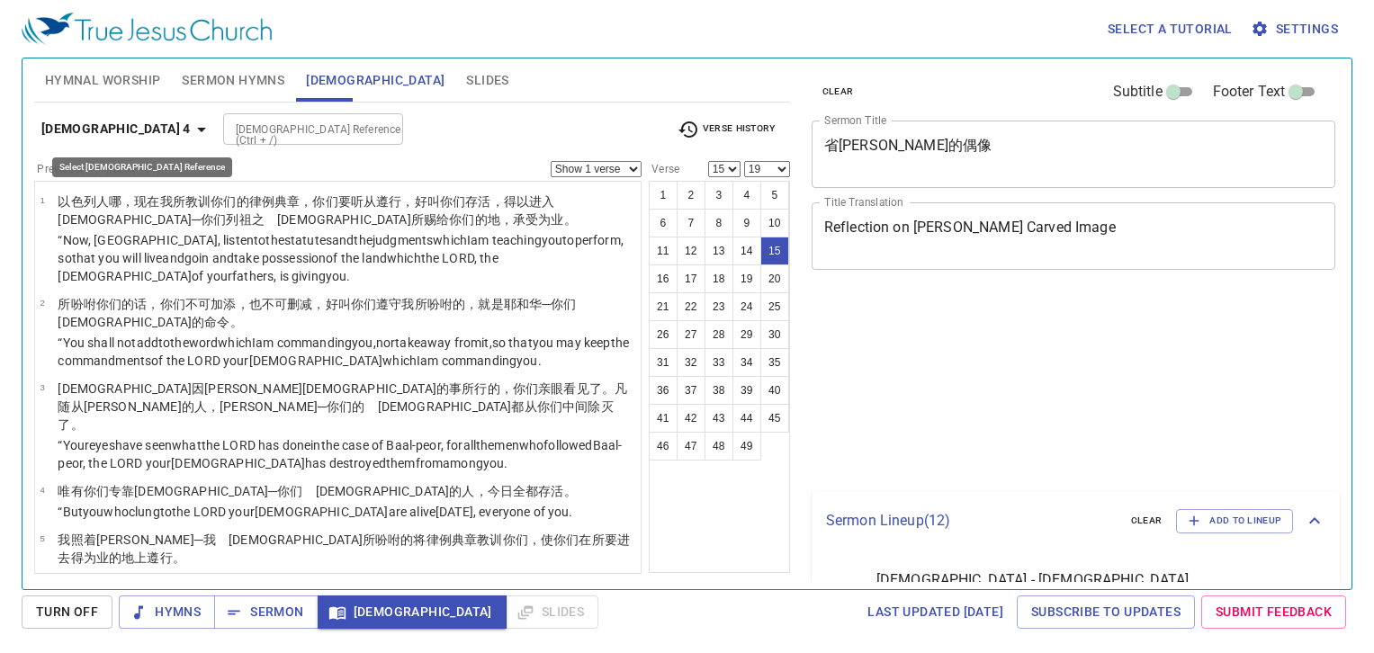
select select "15"
select select "19"
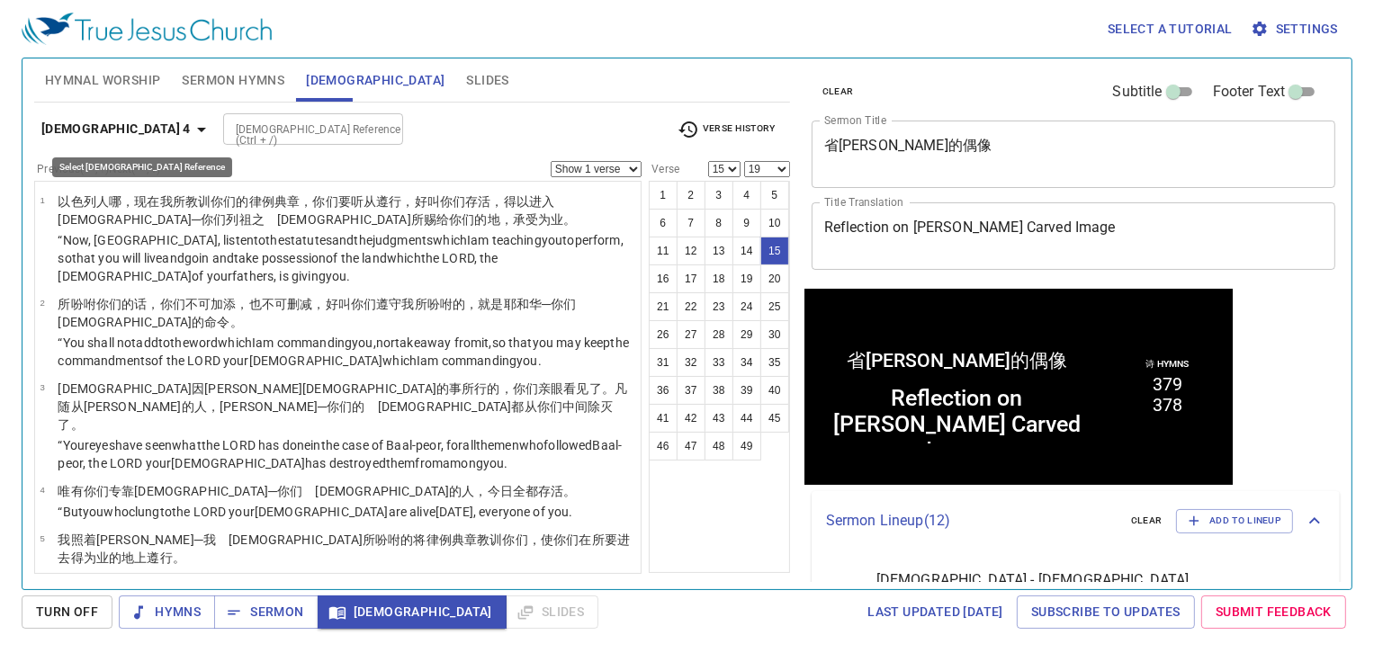
click at [130, 135] on b "[DEMOGRAPHIC_DATA] 4" at bounding box center [115, 129] width 149 height 22
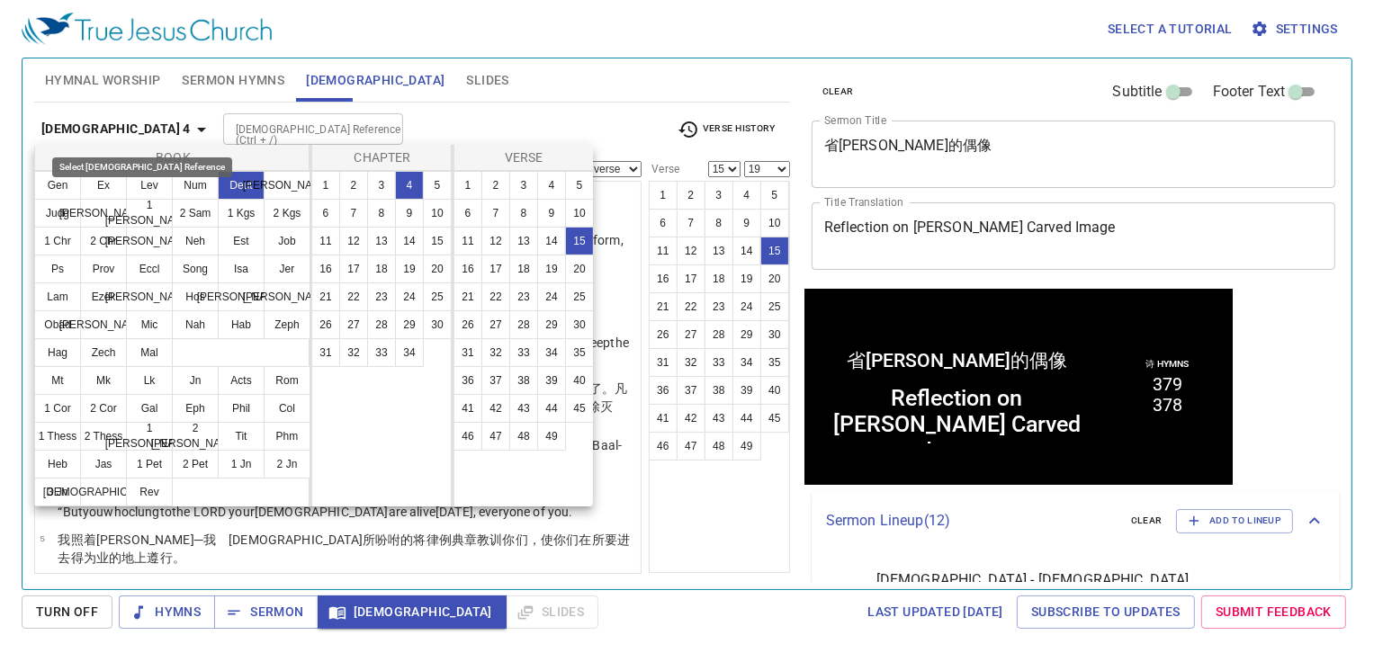
scroll to position [1, 0]
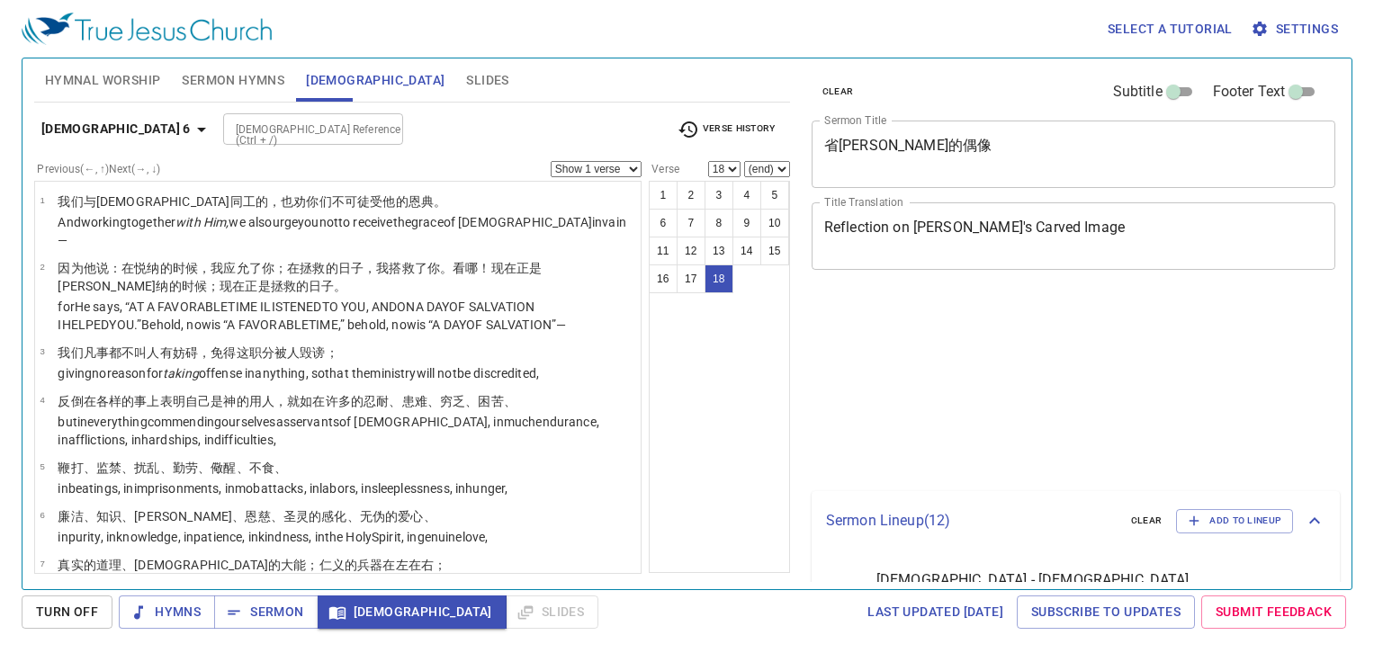
select select "18"
